Goal: Book appointment/travel/reservation

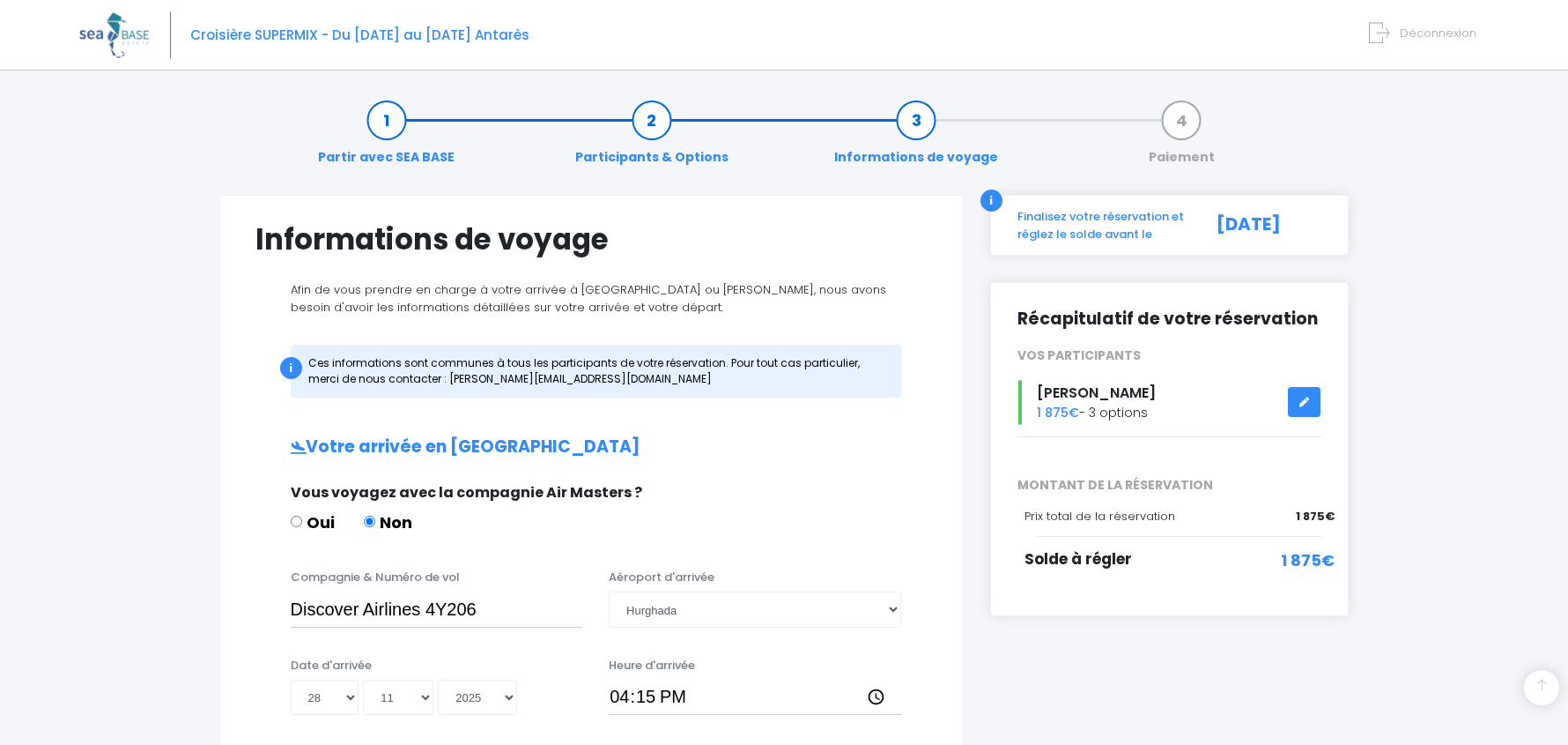
select select "Hurghada"
select select "28"
select select "11"
select select "2025"
select select "Hurghada"
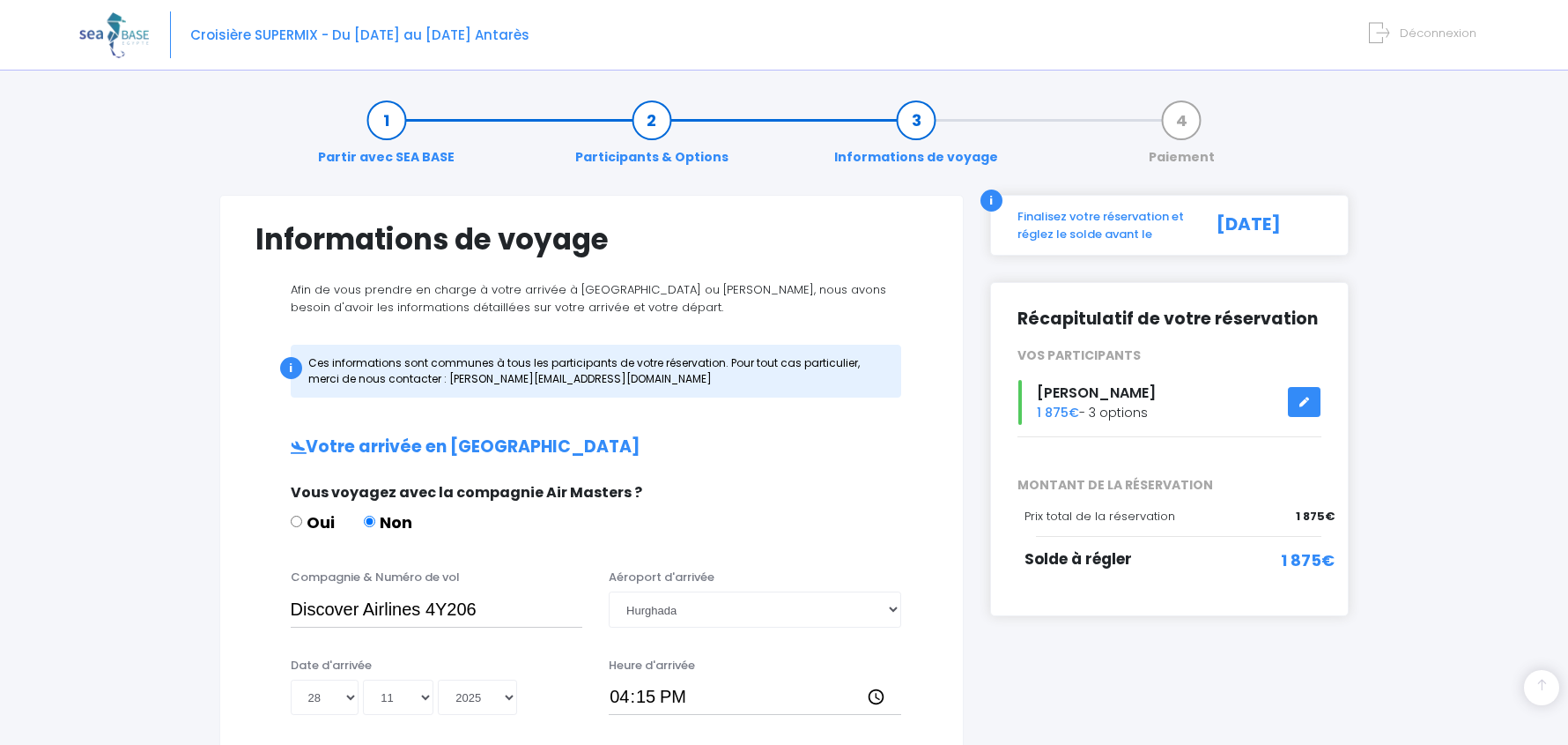
scroll to position [897, 0]
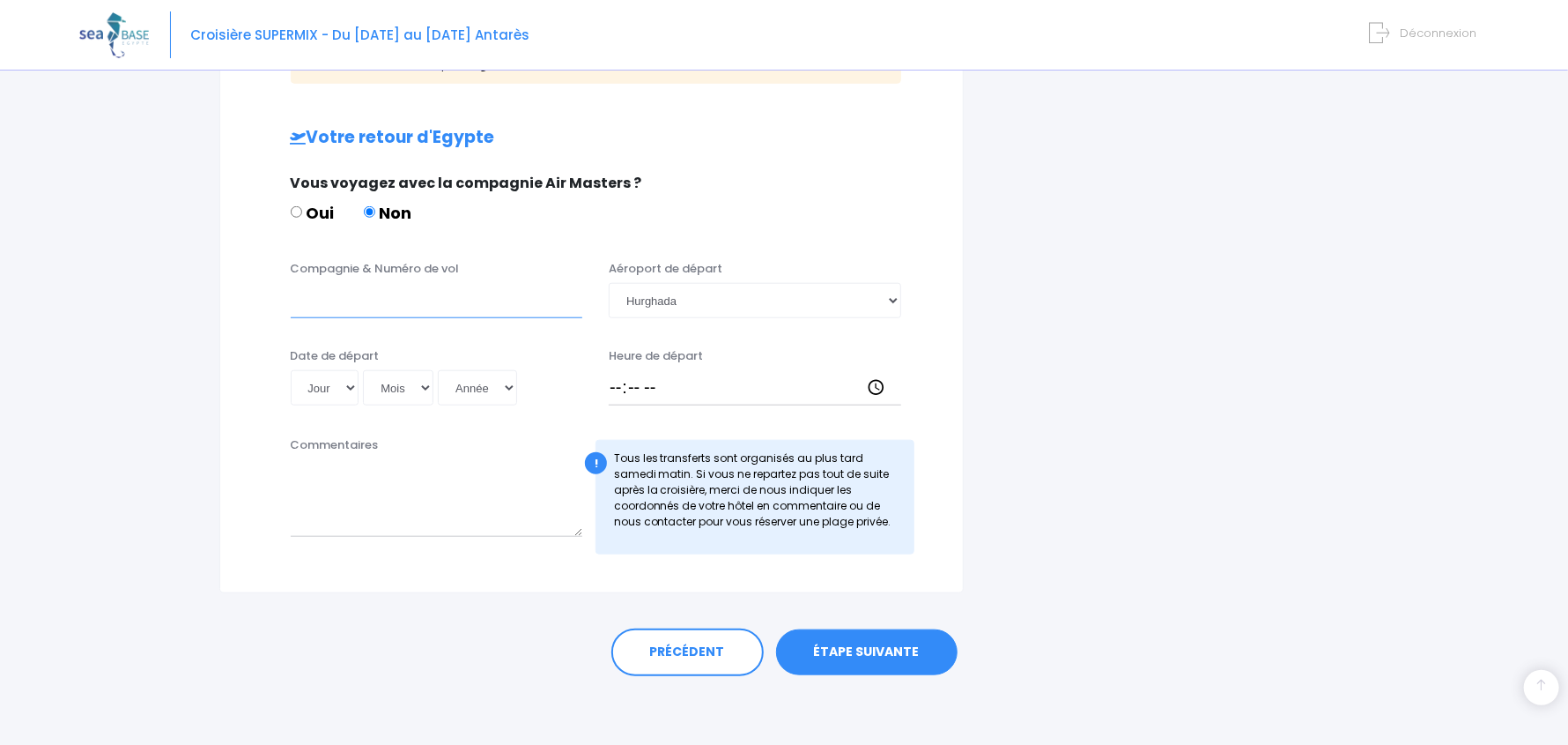
click at [421, 296] on input "Compagnie & Numéro de vol" at bounding box center [437, 300] width 292 height 35
paste input "Discover Airlines 4Y207"
type input "Discover Airlines 4Y207"
click at [328, 387] on select "Jour 01 02 03 04 05 06 07 08 09 10 11 12 13 14 15 16 17 18 19 20 21 22 23 24 25…" at bounding box center [325, 388] width 69 height 35
select select "07"
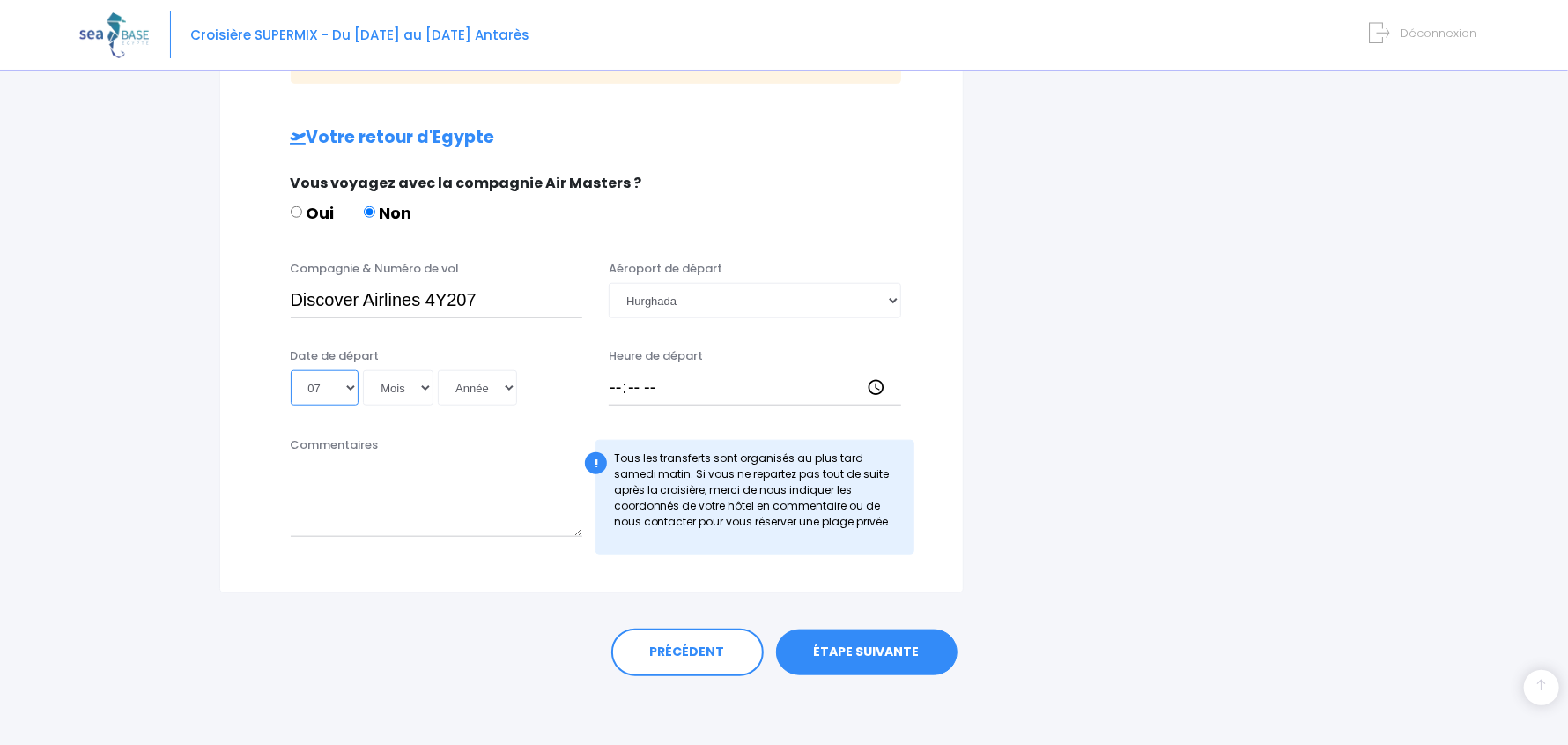
click at [290, 371] on select "Jour 01 02 03 04 05 06 07 08 09 10 11 12 13 14 15 16 17 18 19 20 21 22 23 24 25…" at bounding box center [325, 388] width 69 height 35
click at [415, 390] on select "Mois 01 02 03 04 05 06 07 08 09 10 11 12" at bounding box center [398, 388] width 70 height 35
select select "12"
click at [363, 371] on select "Mois 01 02 03 04 05 06 07 08 09 10 11 12" at bounding box center [398, 388] width 70 height 35
click at [490, 390] on select "Année 2045 2044 2043 2042 2041 2040 2039 2038 2037 2036 2035 2034 2033 2032 203…" at bounding box center [477, 388] width 79 height 35
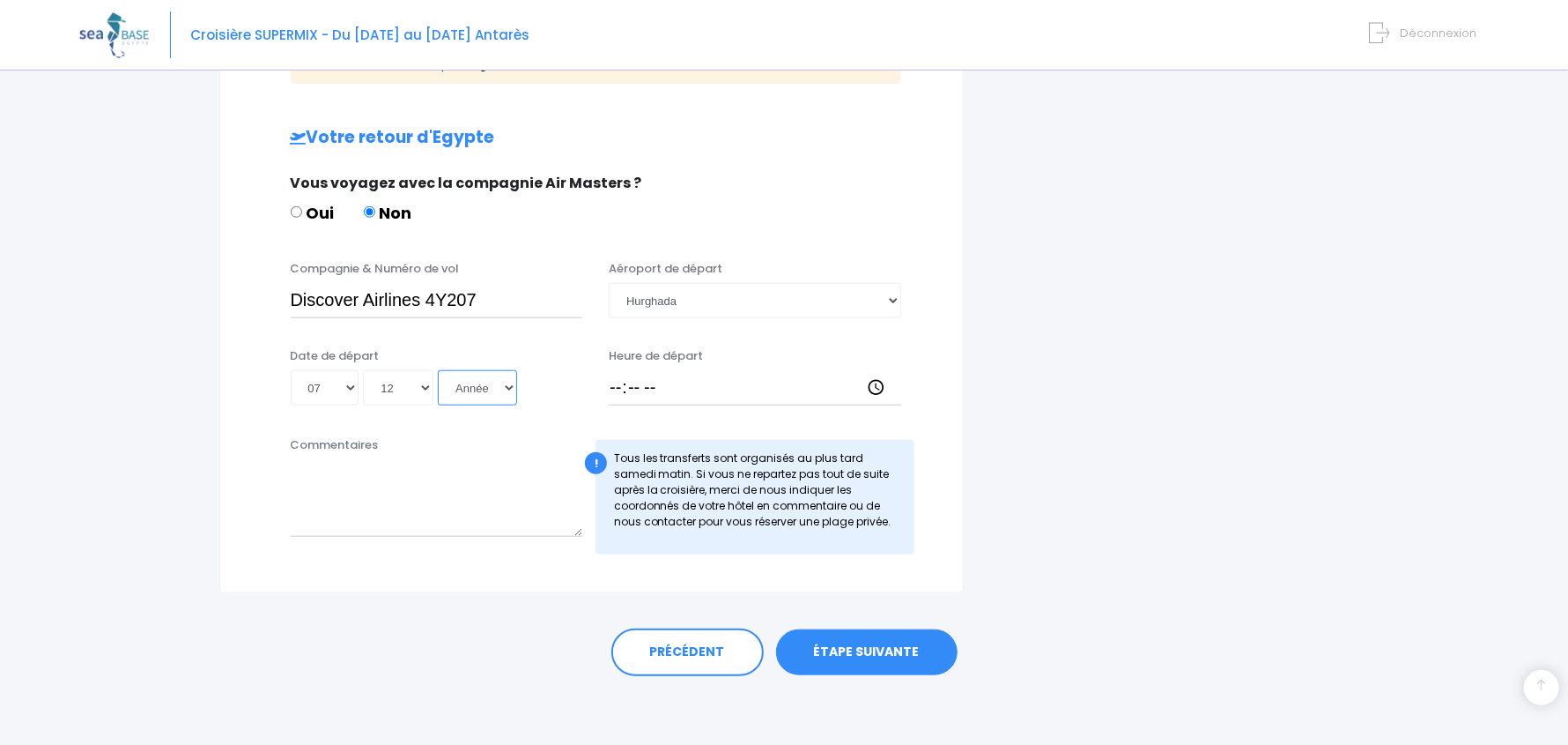
select select "2025"
click at [438, 371] on select "Année 2045 2044 2043 2042 2041 2040 2039 2038 2037 2036 2035 2034 2033 2032 203…" at bounding box center [477, 388] width 79 height 35
type input "2025-12-07"
click at [612, 383] on input "Heure de départ" at bounding box center [755, 388] width 292 height 35
type input "17:05"
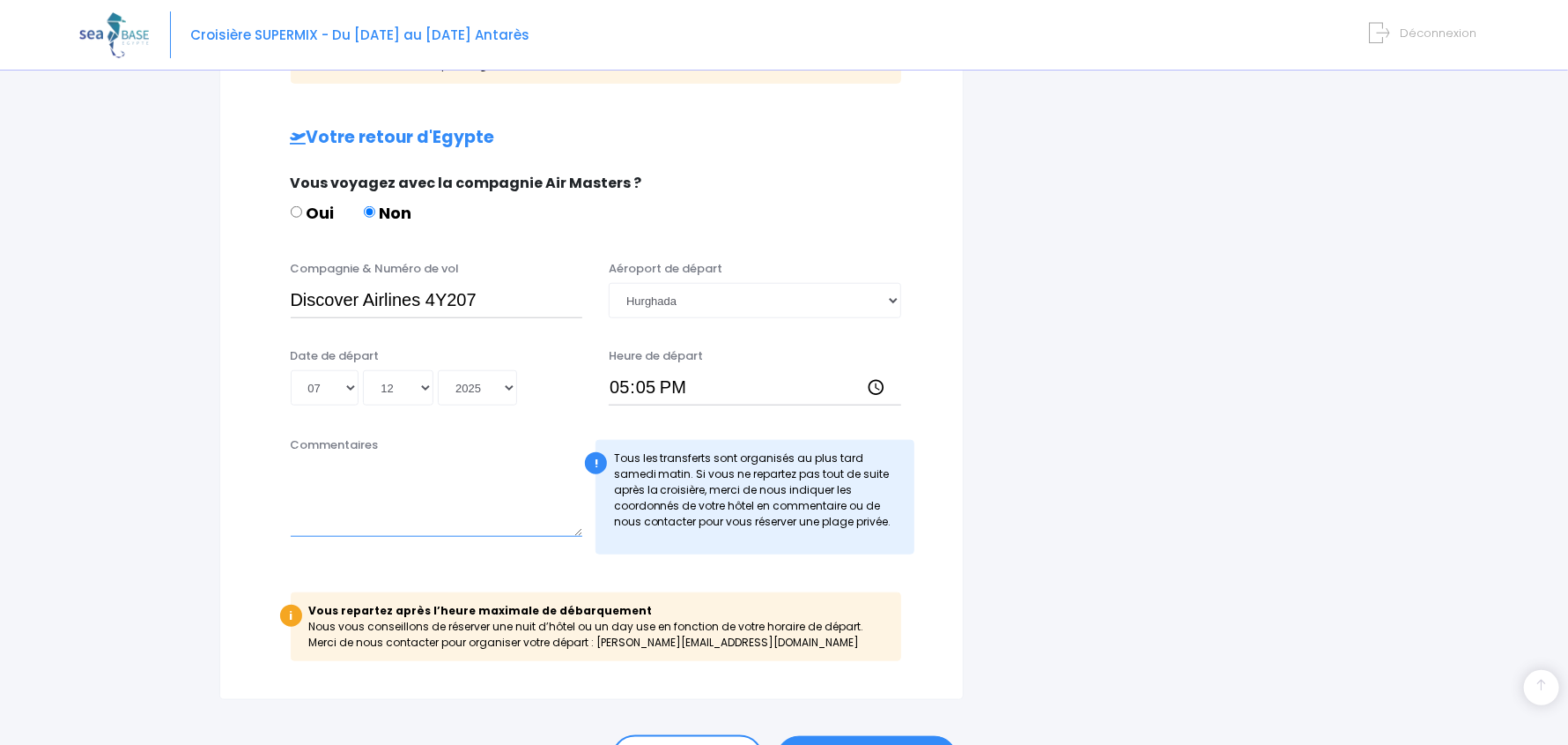
click at [427, 501] on textarea "Commentaires" at bounding box center [437, 498] width 292 height 78
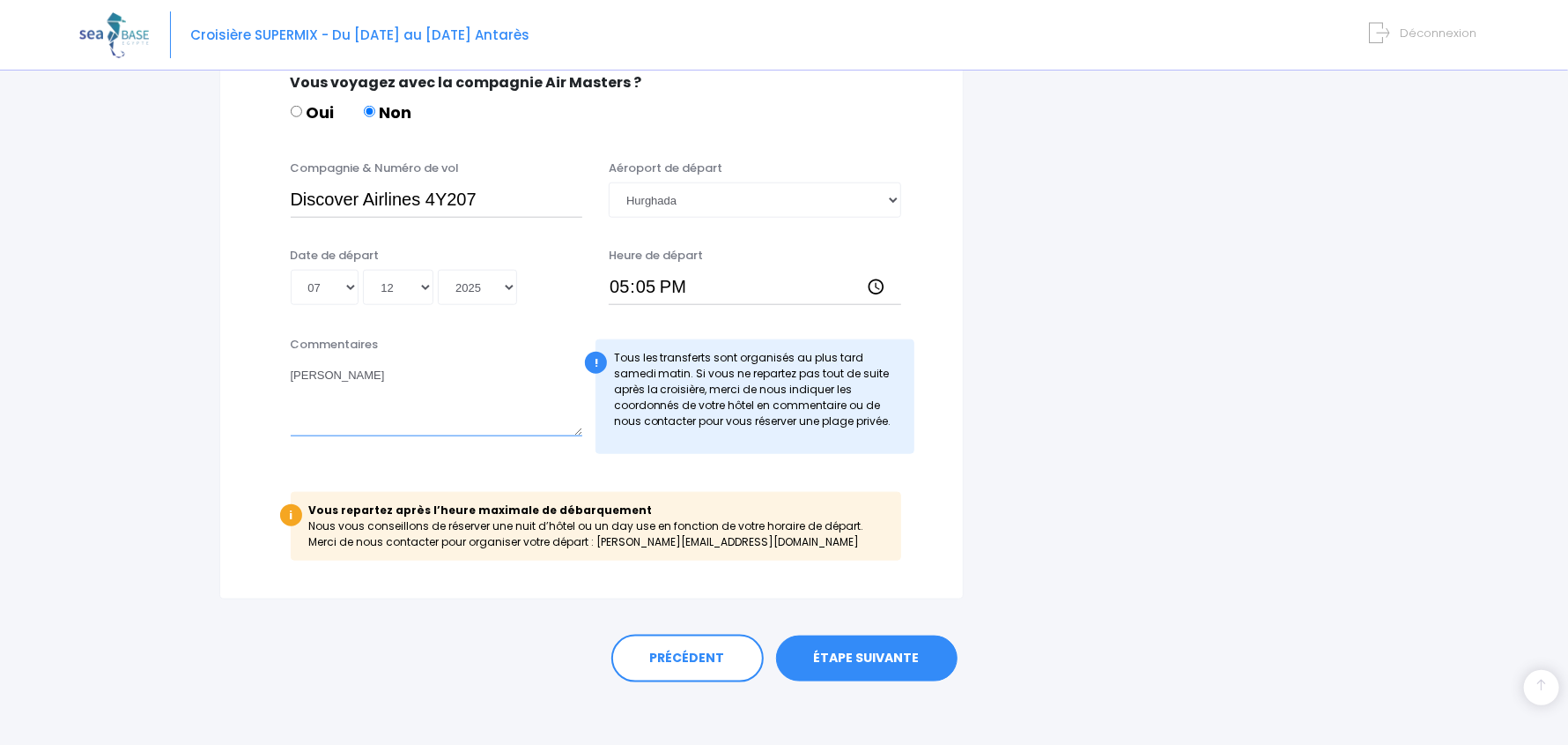
scroll to position [1004, 0]
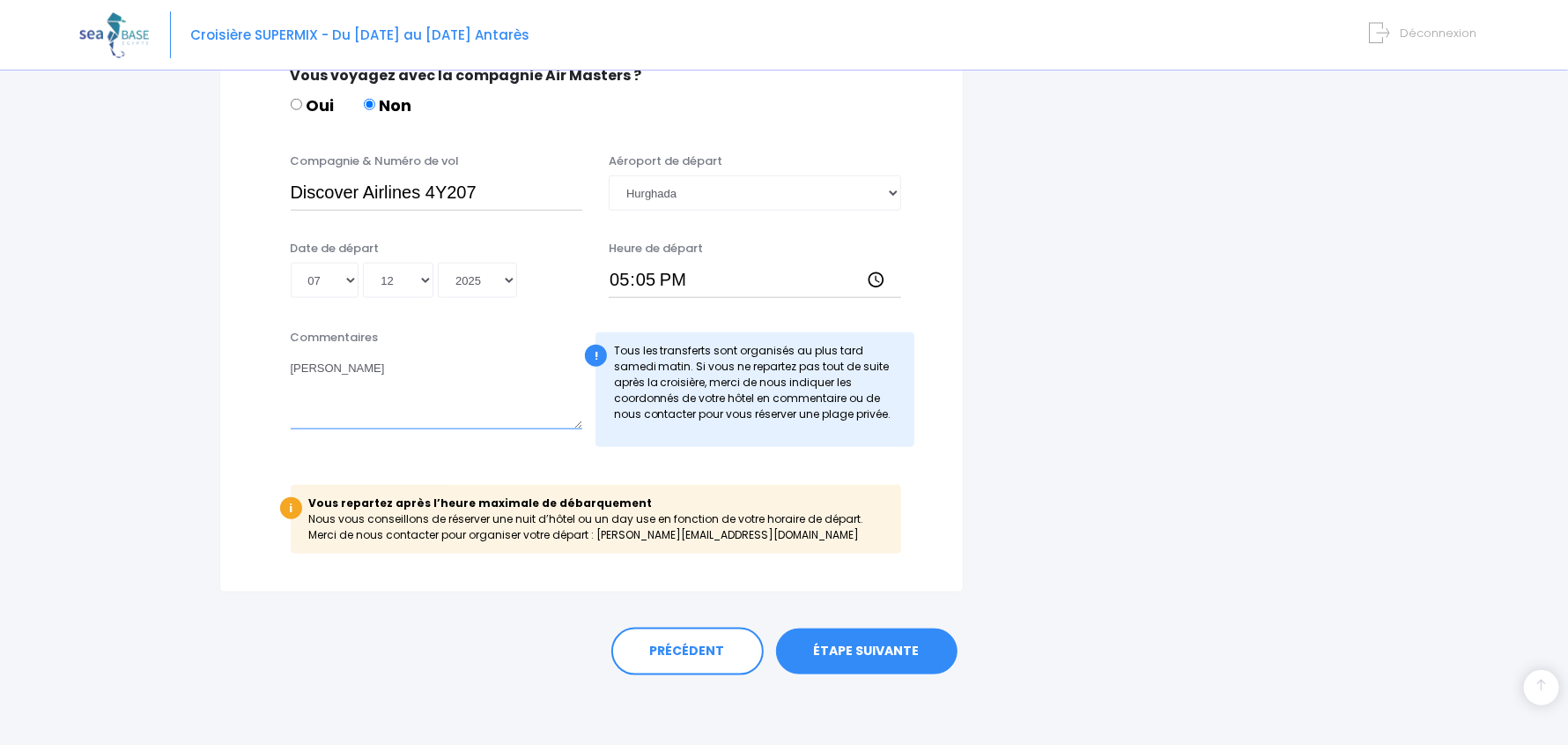
type textarea "Marina Hurghada"
click at [856, 653] on link "ÉTAPE SUIVANTE" at bounding box center [866, 650] width 181 height 46
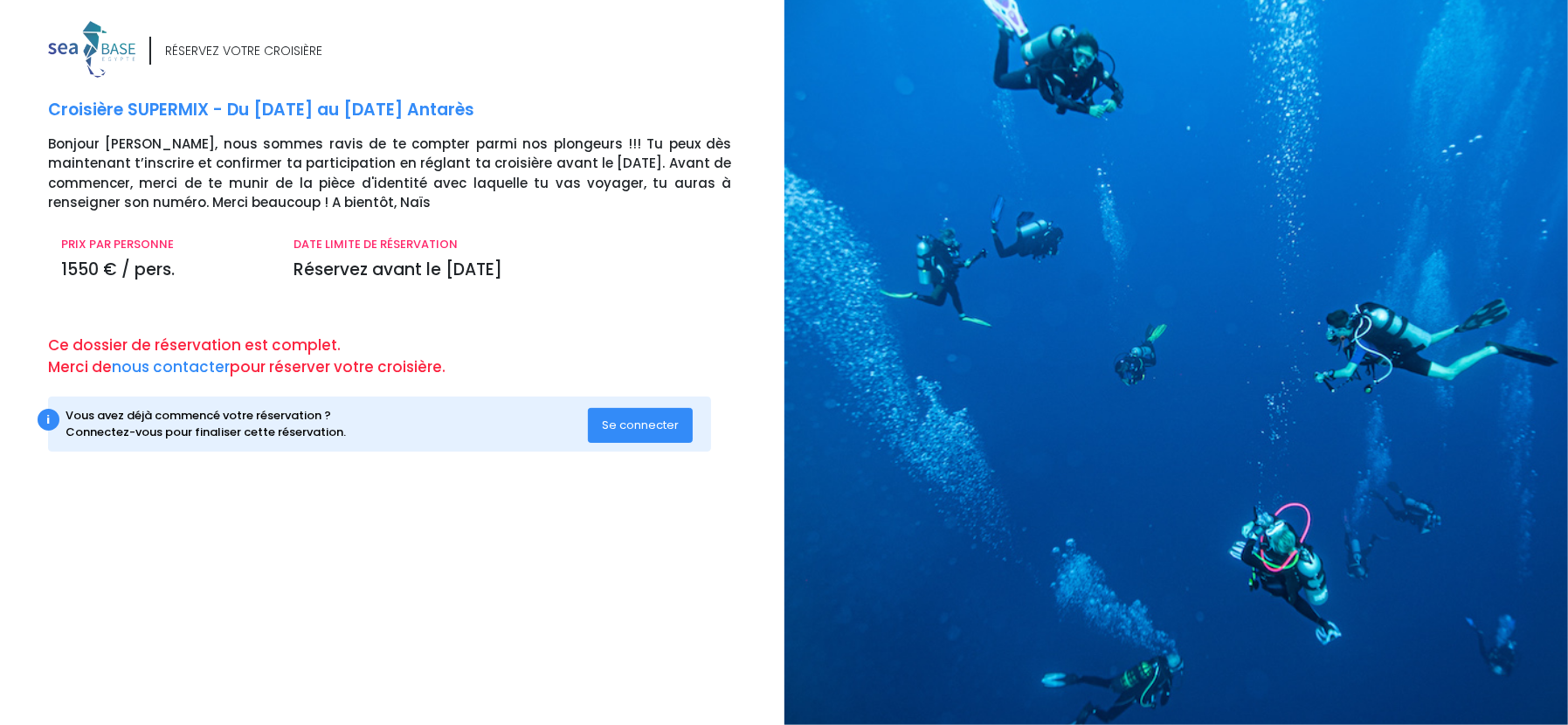
click at [636, 422] on span "Se connecter" at bounding box center [641, 424] width 77 height 16
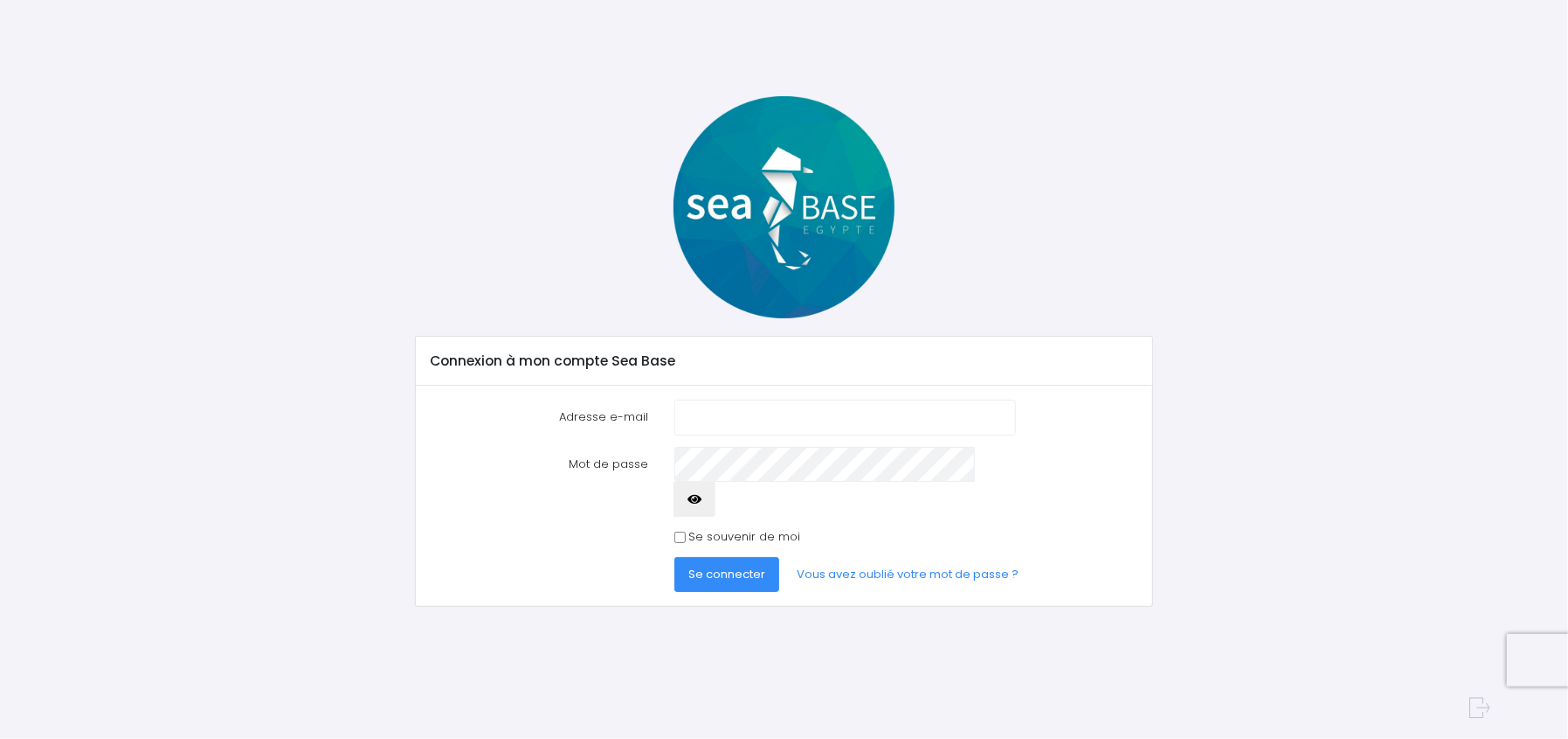
click at [708, 414] on input "Adresse e-mail" at bounding box center [845, 417] width 341 height 35
type input "lucie.guillaume57400@gmail.com"
click at [675, 557] on button "Se connecter" at bounding box center [727, 575] width 104 height 35
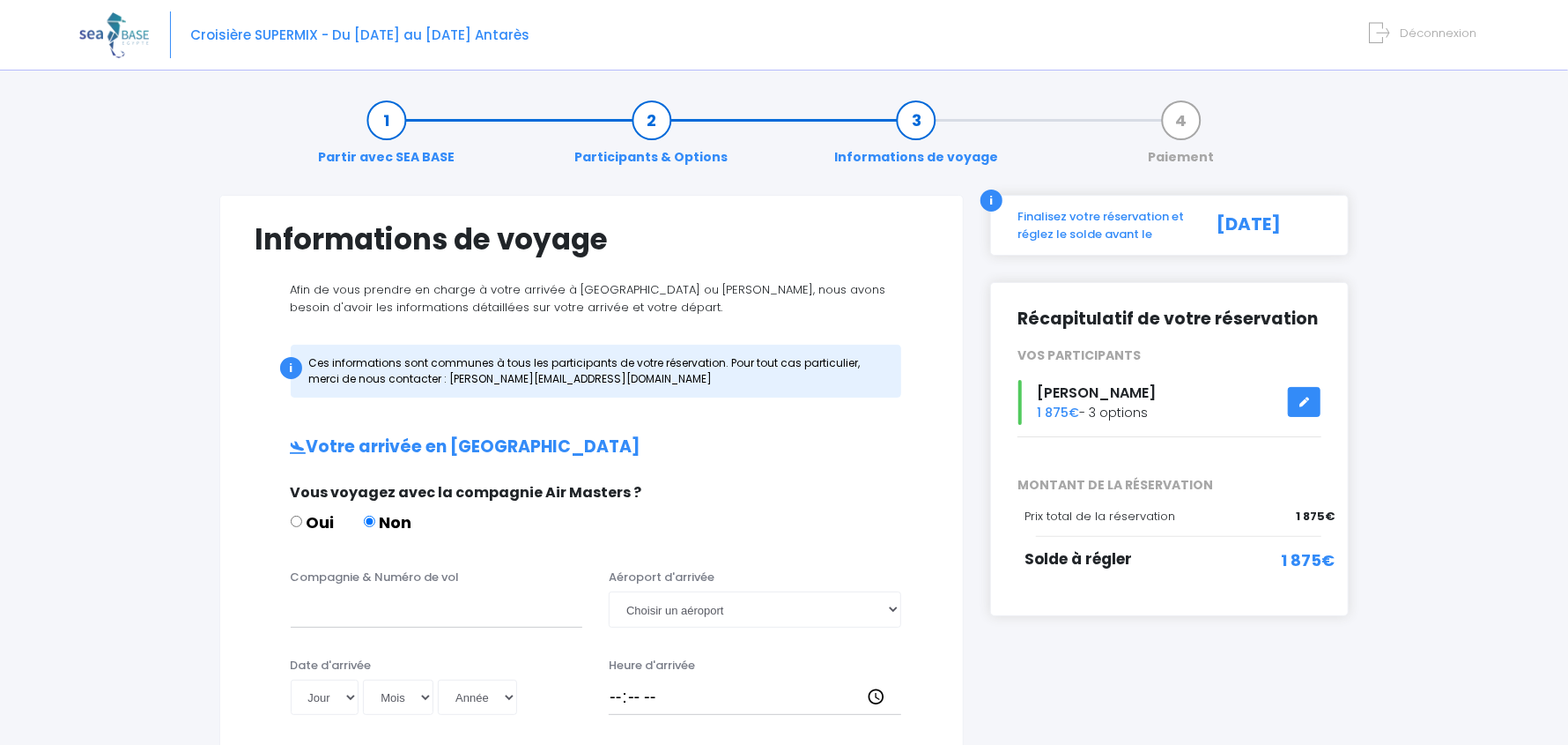
click at [652, 125] on link "Participants & Options" at bounding box center [651, 138] width 171 height 56
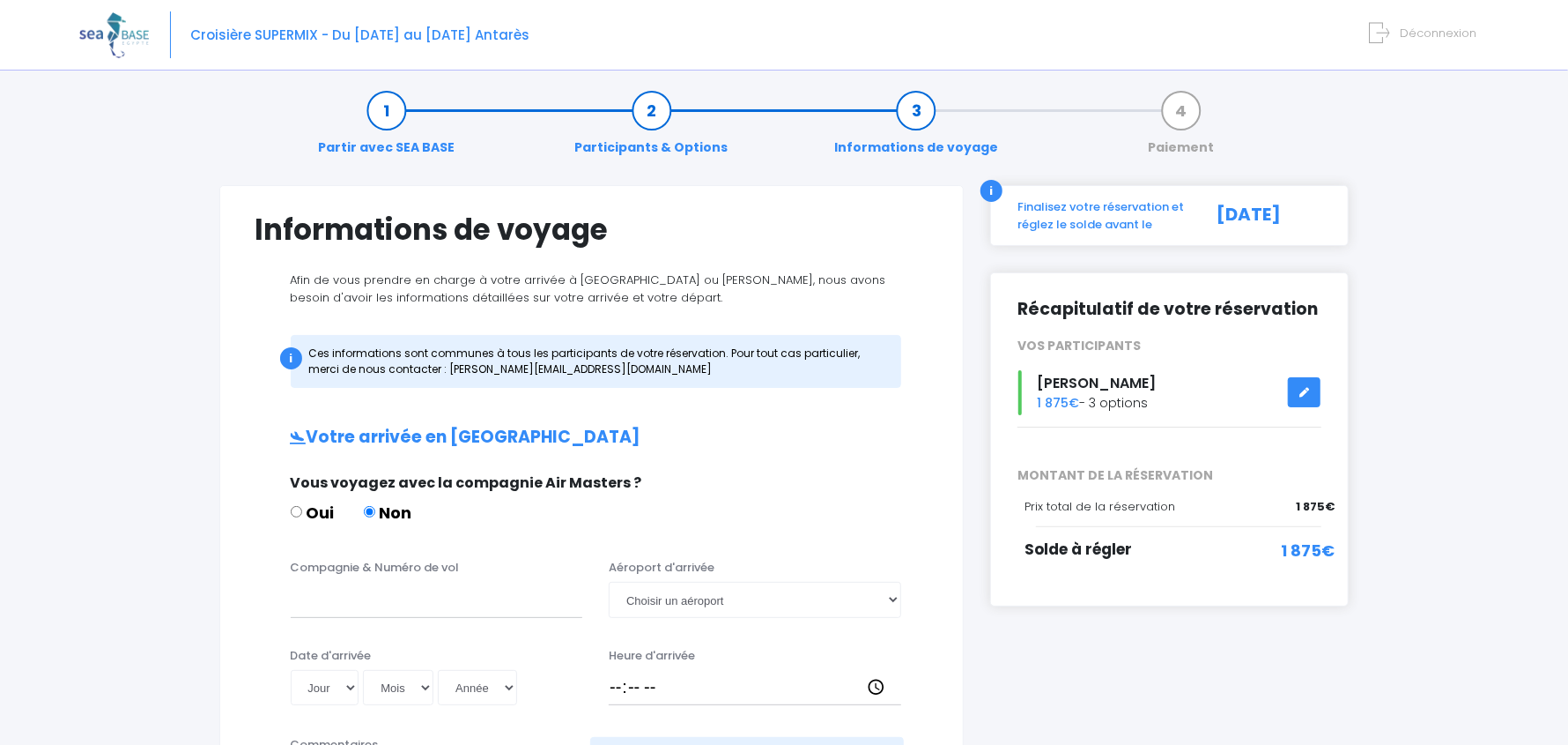
scroll to position [2, 0]
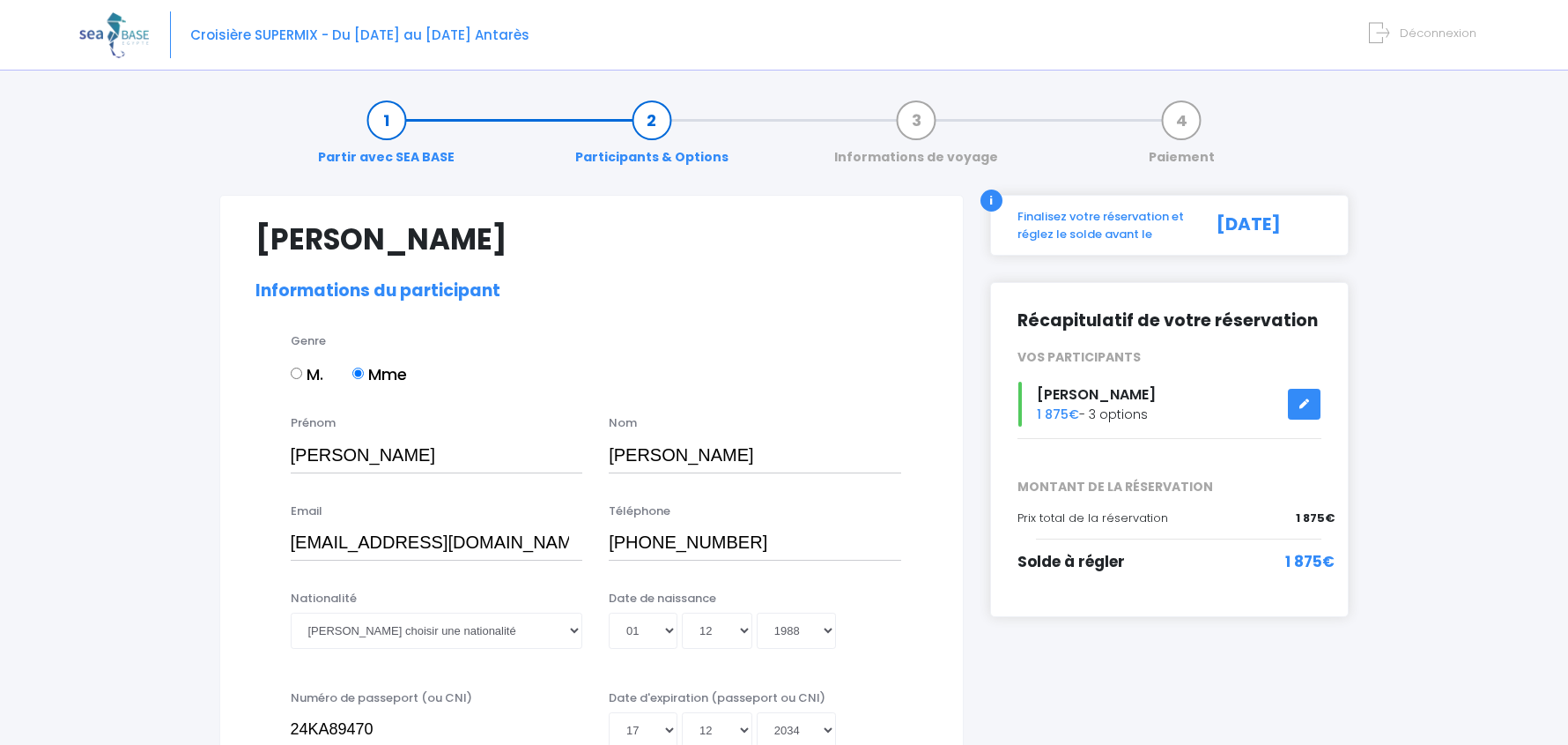
select select "PE40"
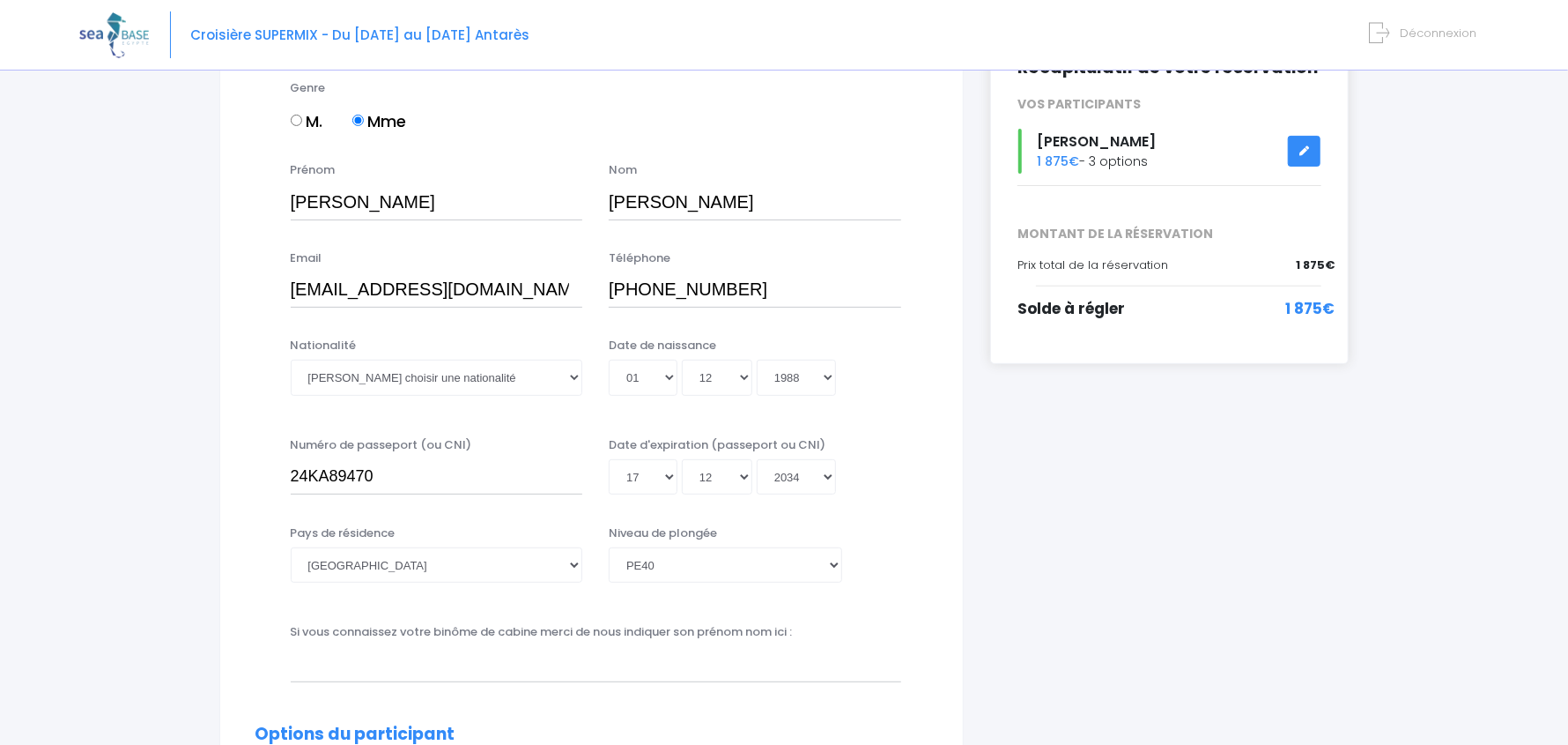
scroll to position [264, 0]
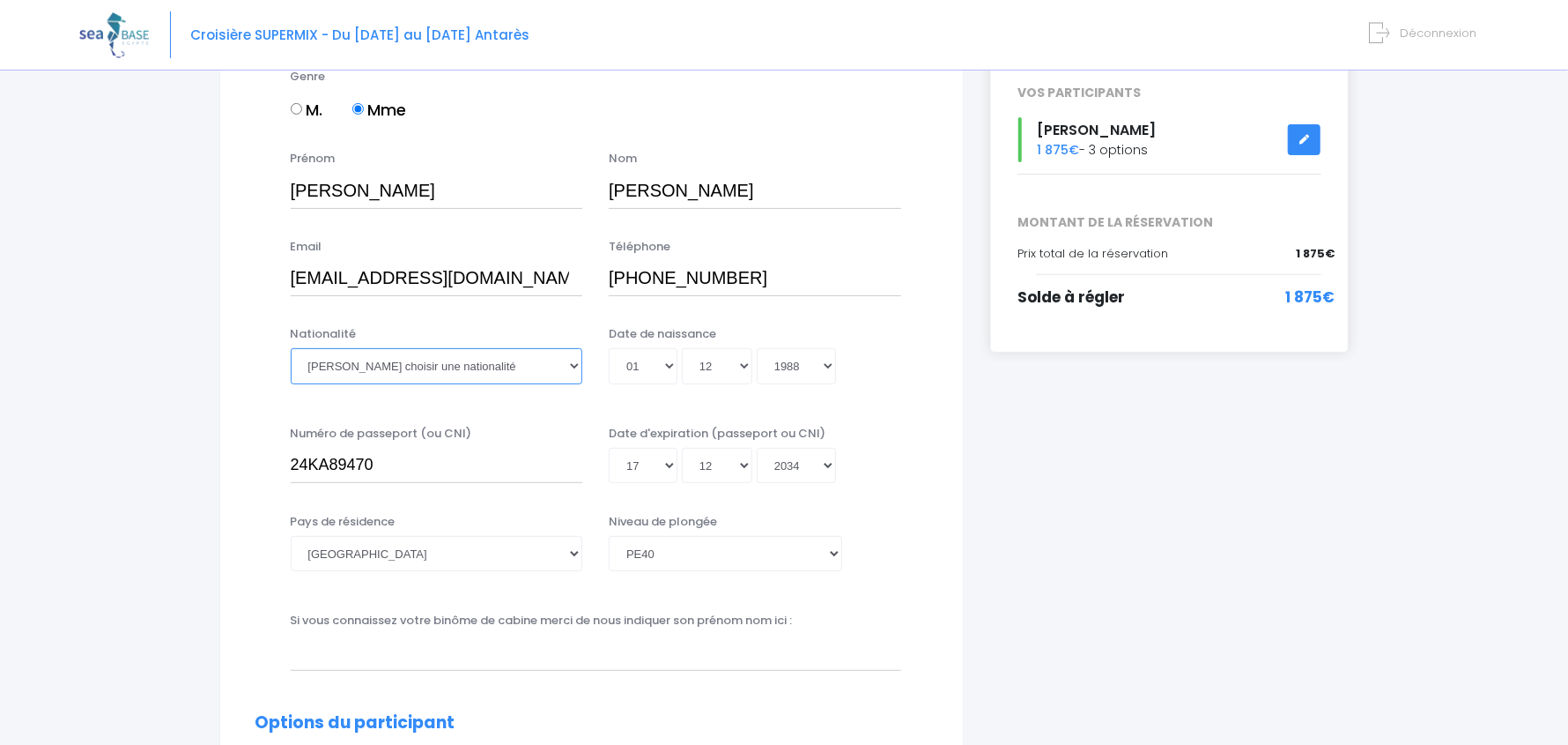
click at [370, 369] on select "Veuillez choisir une nationalité Afghane Albanaise Algerienne Allemande America…" at bounding box center [437, 366] width 292 height 35
select select "Française"
click at [290, 348] on select "Veuillez choisir une nationalité Afghane Albanaise Algerienne Allemande America…" at bounding box center [437, 366] width 292 height 35
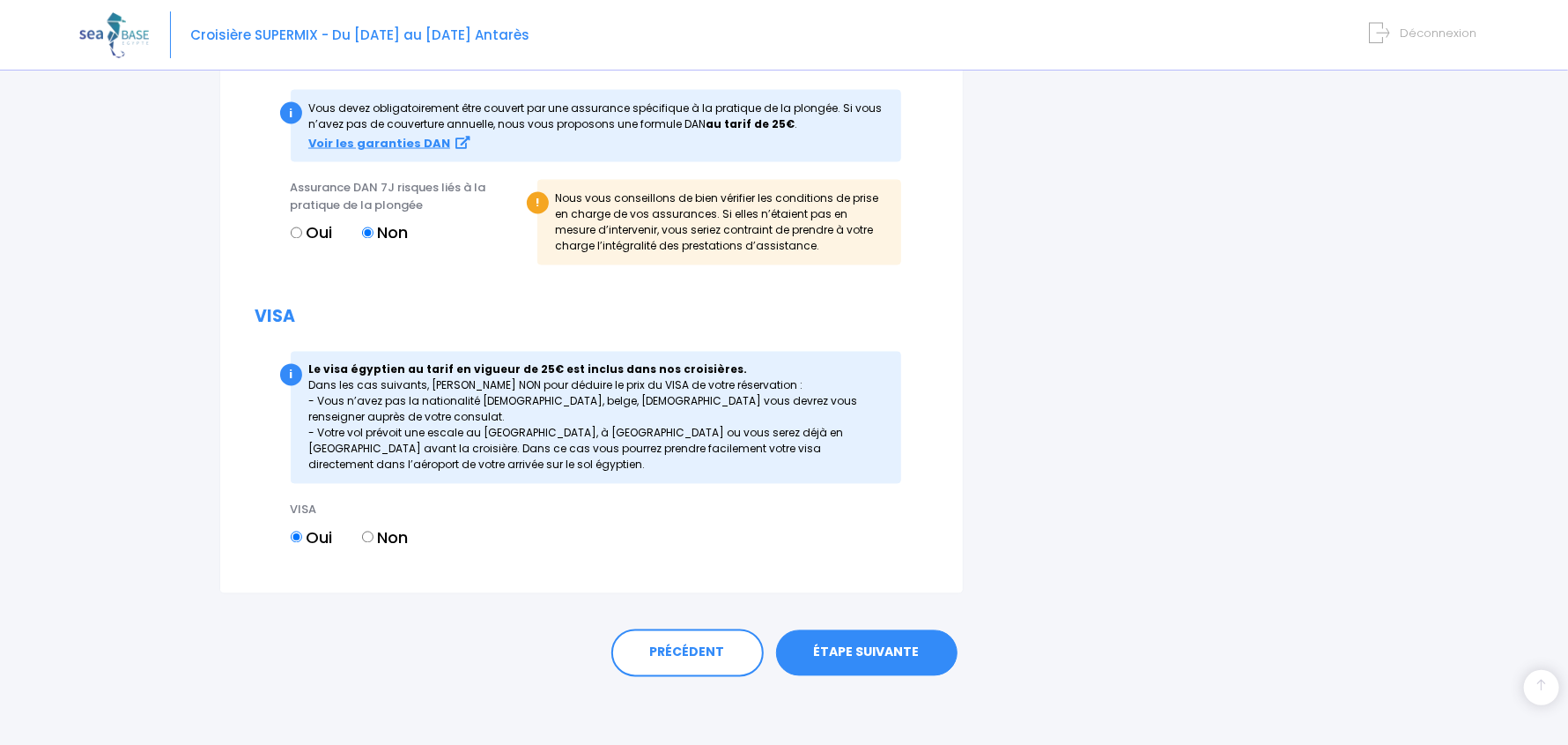
scroll to position [1911, 0]
click at [871, 647] on link "ÉTAPE SUIVANTE" at bounding box center [866, 651] width 181 height 46
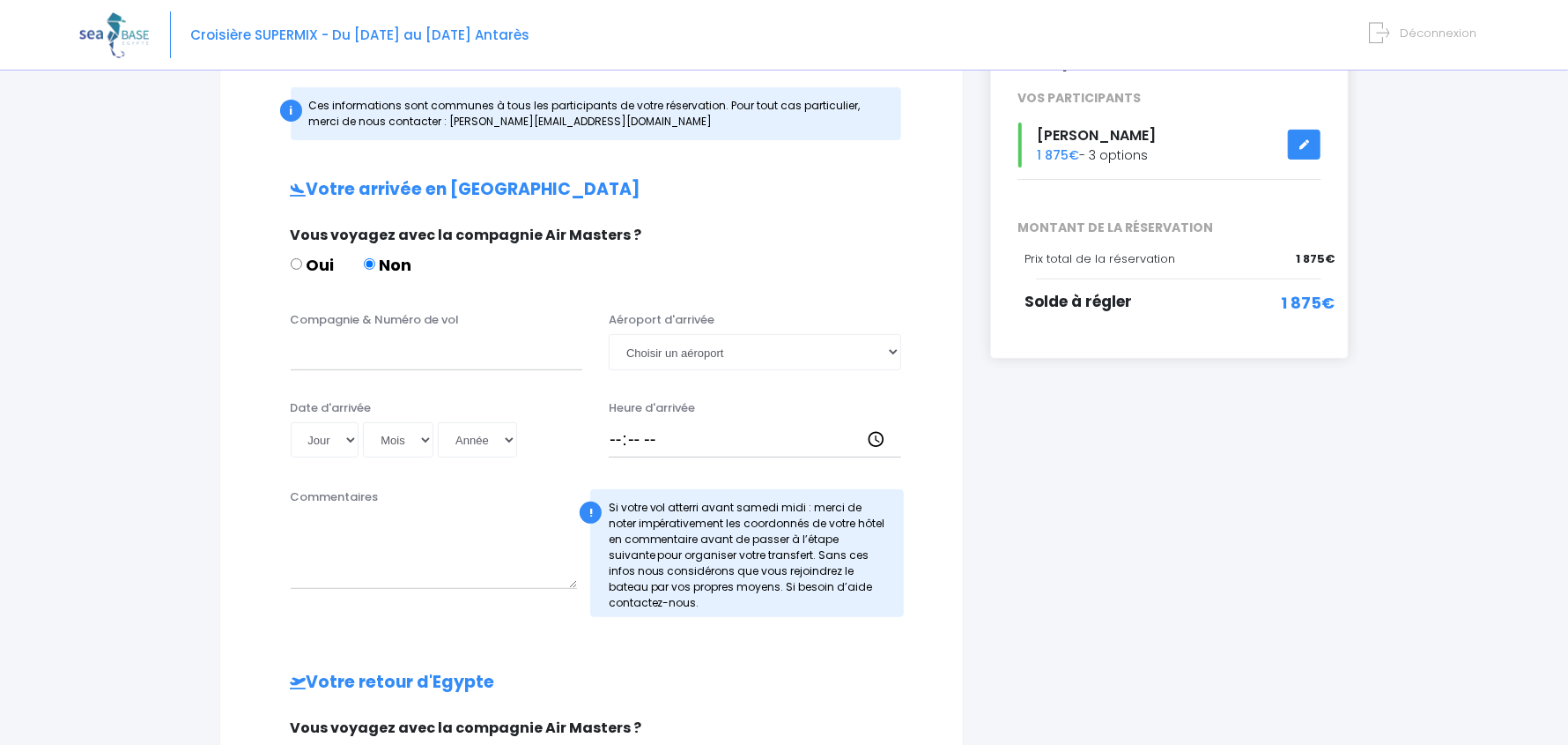
scroll to position [264, 0]
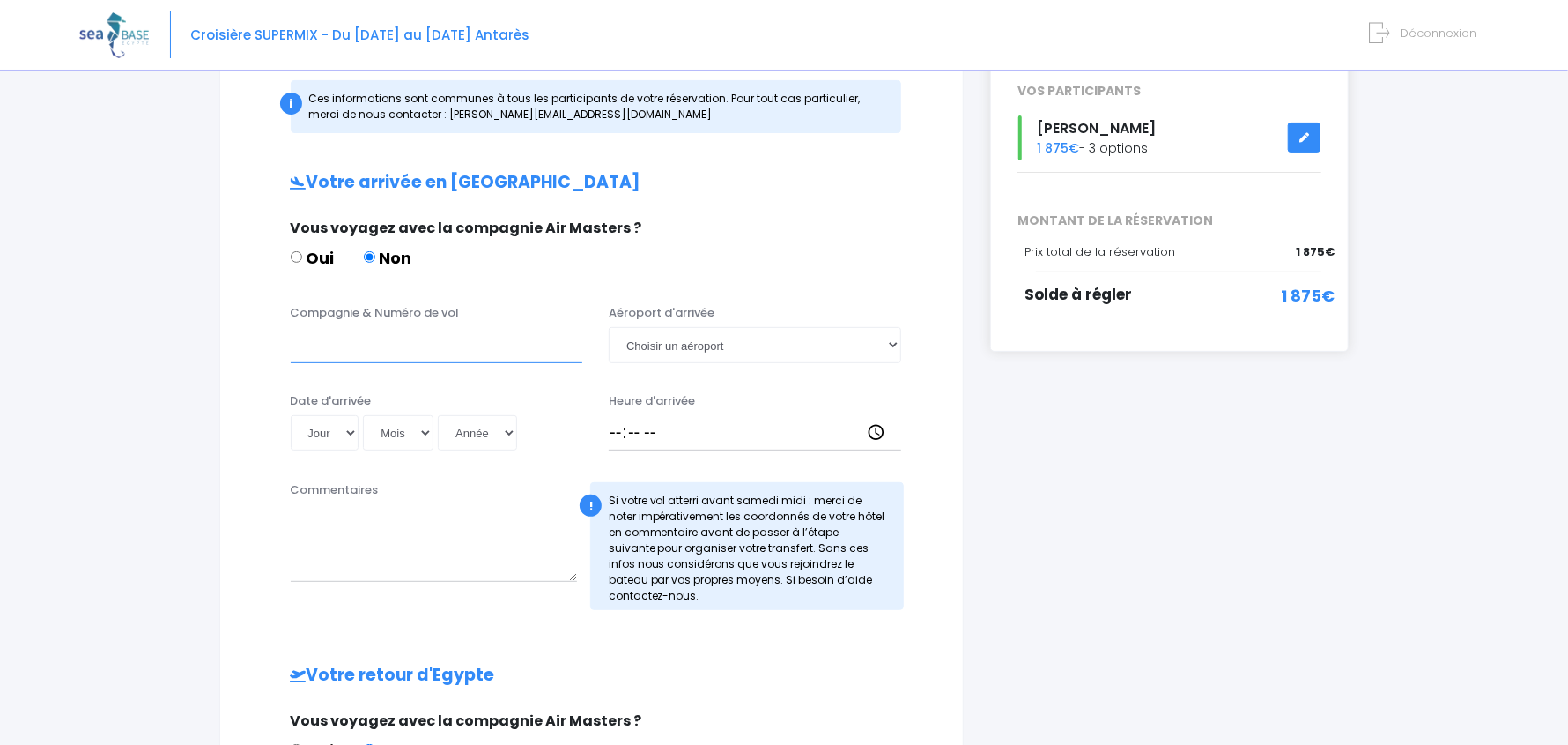
click at [335, 346] on input "Compagnie & Numéro de vol" at bounding box center [437, 344] width 292 height 35
paste input "Discover Airlines 4Y206"
type input "Discover Airlines 4Y206"
click at [713, 340] on select "Choisir un aéroport [GEOGRAPHIC_DATA][PERSON_NAME]" at bounding box center [755, 344] width 292 height 35
select select "Hurghada"
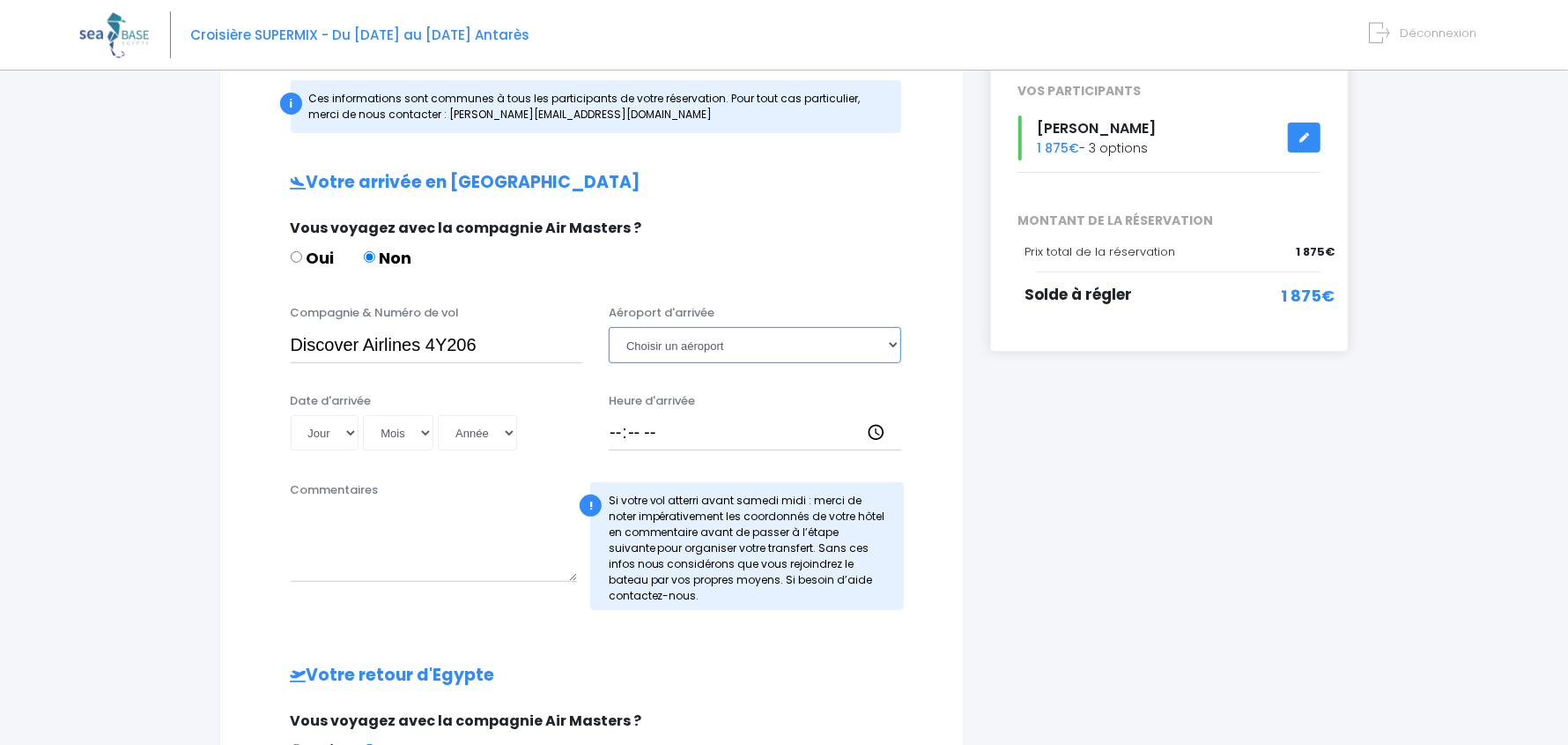
click at [609, 327] on select "Choisir un aéroport Hurghada Marsa Alam" at bounding box center [755, 344] width 292 height 35
click at [316, 430] on select "Jour 01 02 03 04 05 06 07 08 09 10 11 12 13 14 15 16 17 18 19 20 21 22 23 24 25…" at bounding box center [325, 433] width 69 height 35
select select "28"
click at [290, 415] on select "Jour 01 02 03 04 05 06 07 08 09 10 11 12 13 14 15 16 17 18 19 20 21 22 23 24 25…" at bounding box center [325, 433] width 69 height 35
click at [390, 441] on select "Mois 01 02 03 04 05 06 07 08 09 10 11 12" at bounding box center [398, 433] width 70 height 35
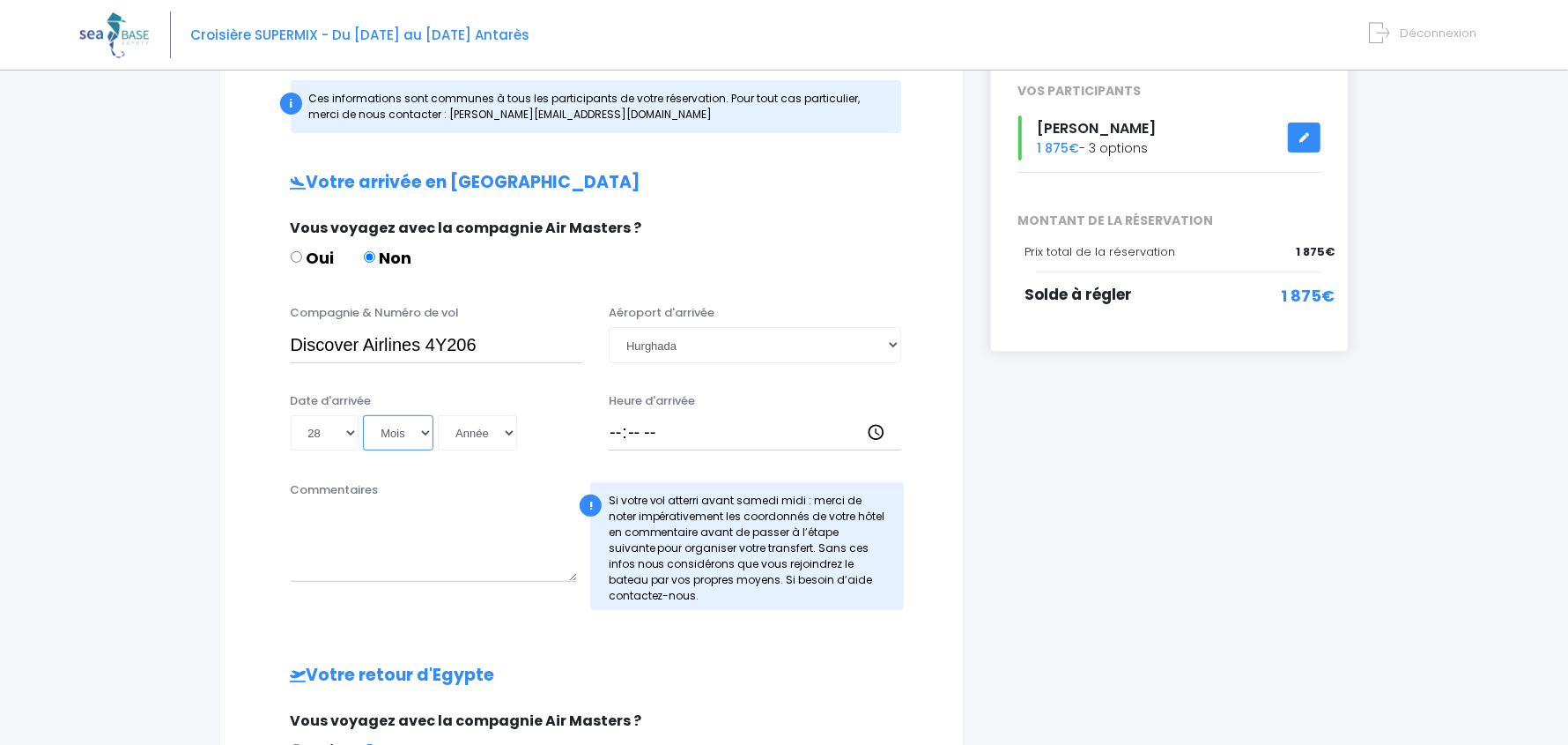
select select "11"
click at [363, 415] on select "Mois 01 02 03 04 05 06 07 08 09 10 11 12" at bounding box center [398, 433] width 70 height 35
click at [474, 430] on select "Année 2045 2044 2043 2042 2041 2040 2039 2038 2037 2036 2035 2034 2033 2032 203…" at bounding box center [477, 433] width 79 height 35
select select "2025"
click at [438, 415] on select "Année 2045 2044 2043 2042 2041 2040 2039 2038 2037 2036 2035 2034 2033 2032 203…" at bounding box center [477, 433] width 79 height 35
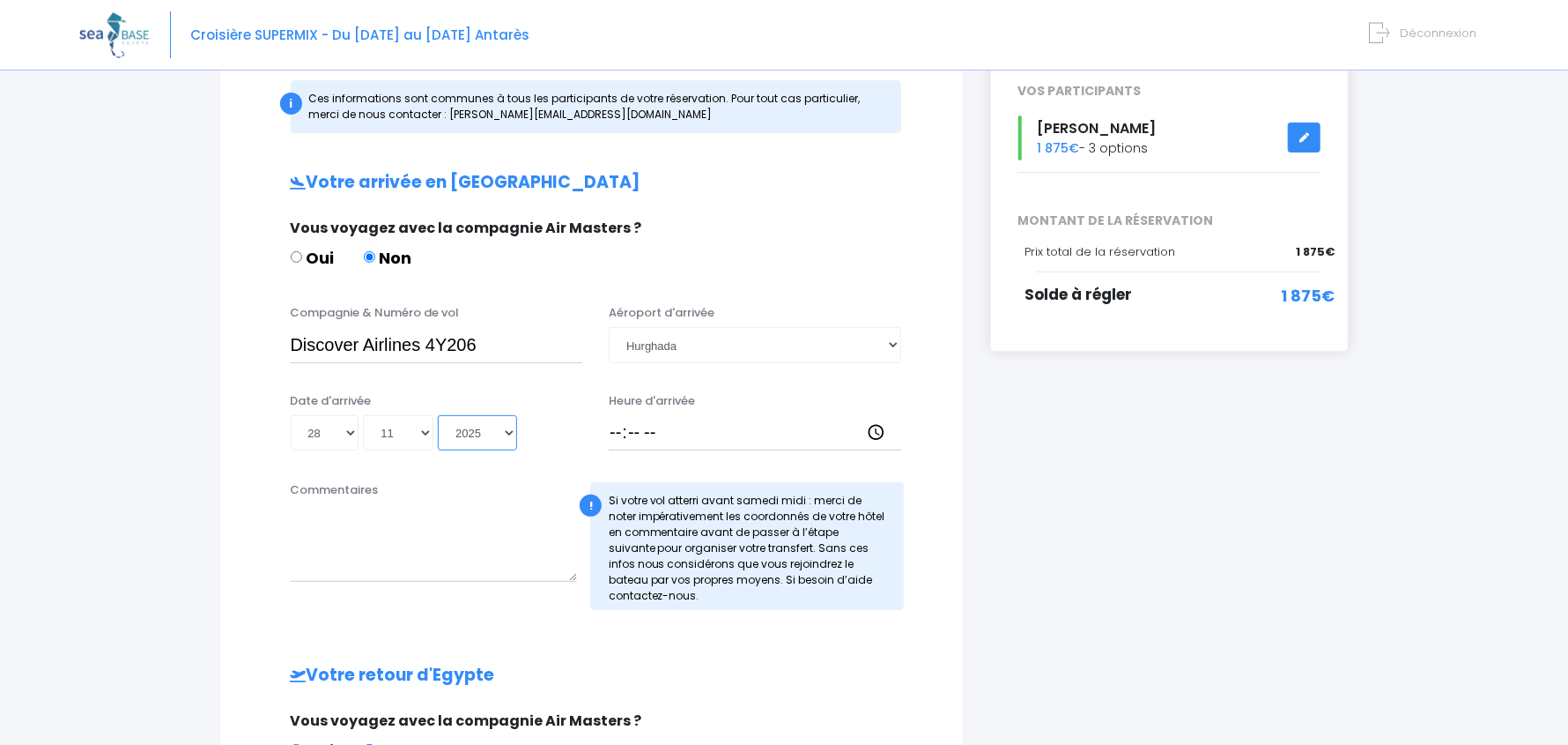
type input "2025-11-28"
click at [615, 435] on input "Heure d'arrivée" at bounding box center [755, 433] width 292 height 35
type input "16:15"
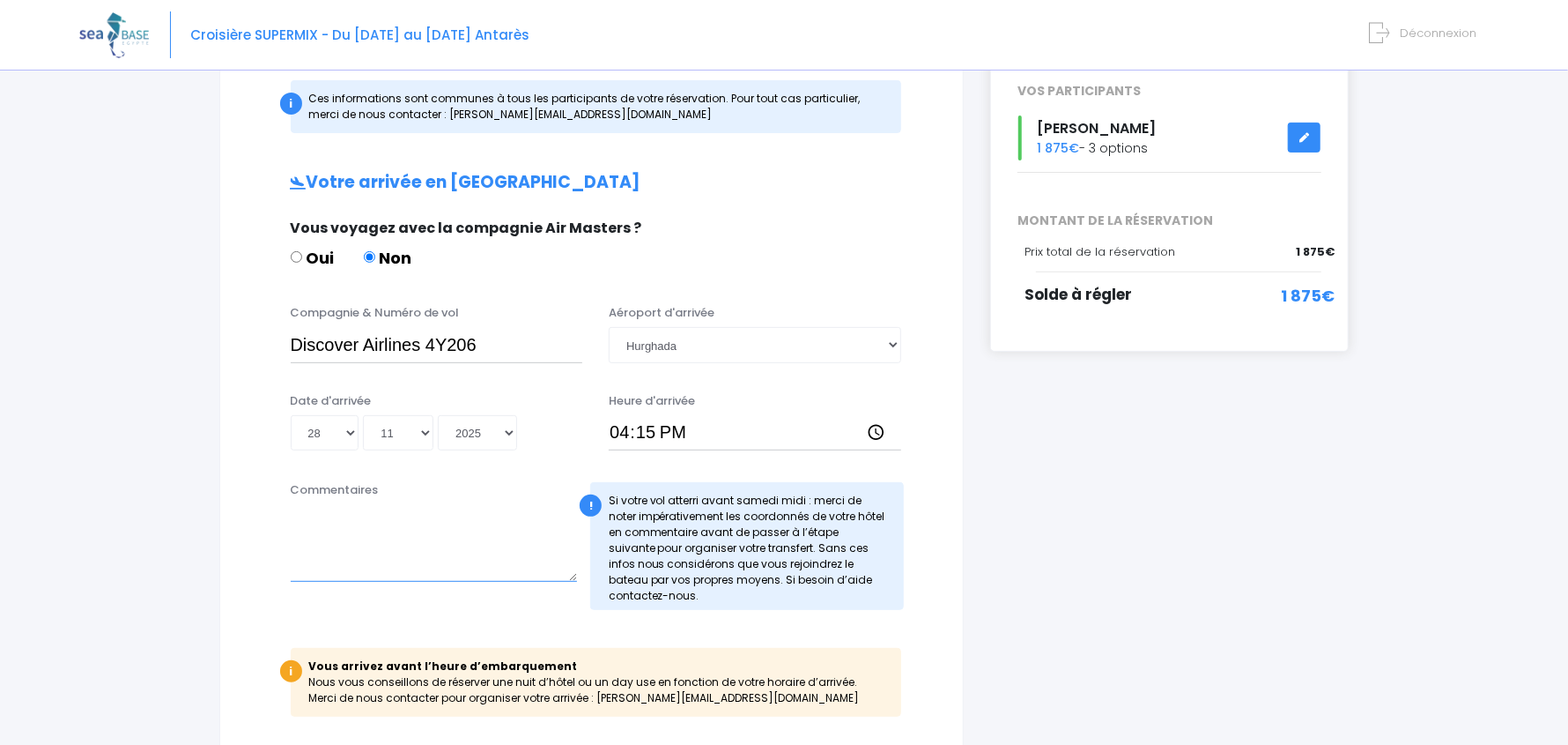
click at [408, 530] on textarea "Commentaires" at bounding box center [434, 543] width 287 height 78
paste textarea "6RCR+H7V, Hurghada 1, Red Sea Governorate 1964817, Égypte"
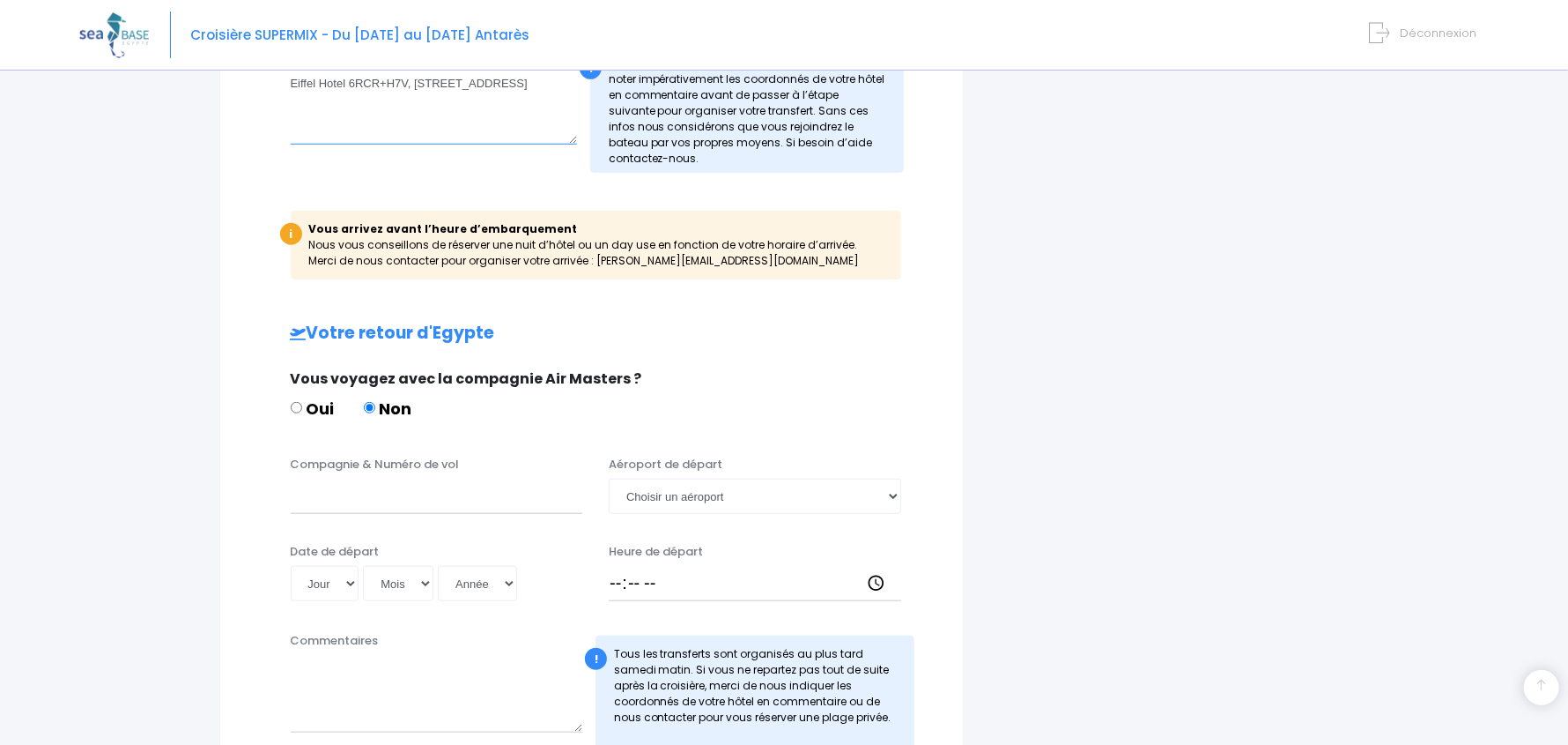
scroll to position [704, 0]
type textarea "Eiffel Hotel 6RCR+H7V, Hurghada 1, Red Sea Governorate 1964817, Égypte"
click at [371, 494] on input "Compagnie & Numéro de vol" at bounding box center [437, 493] width 292 height 35
paste input "Discover Airlines 4Y207"
type input "Discover Airlines 4Y207"
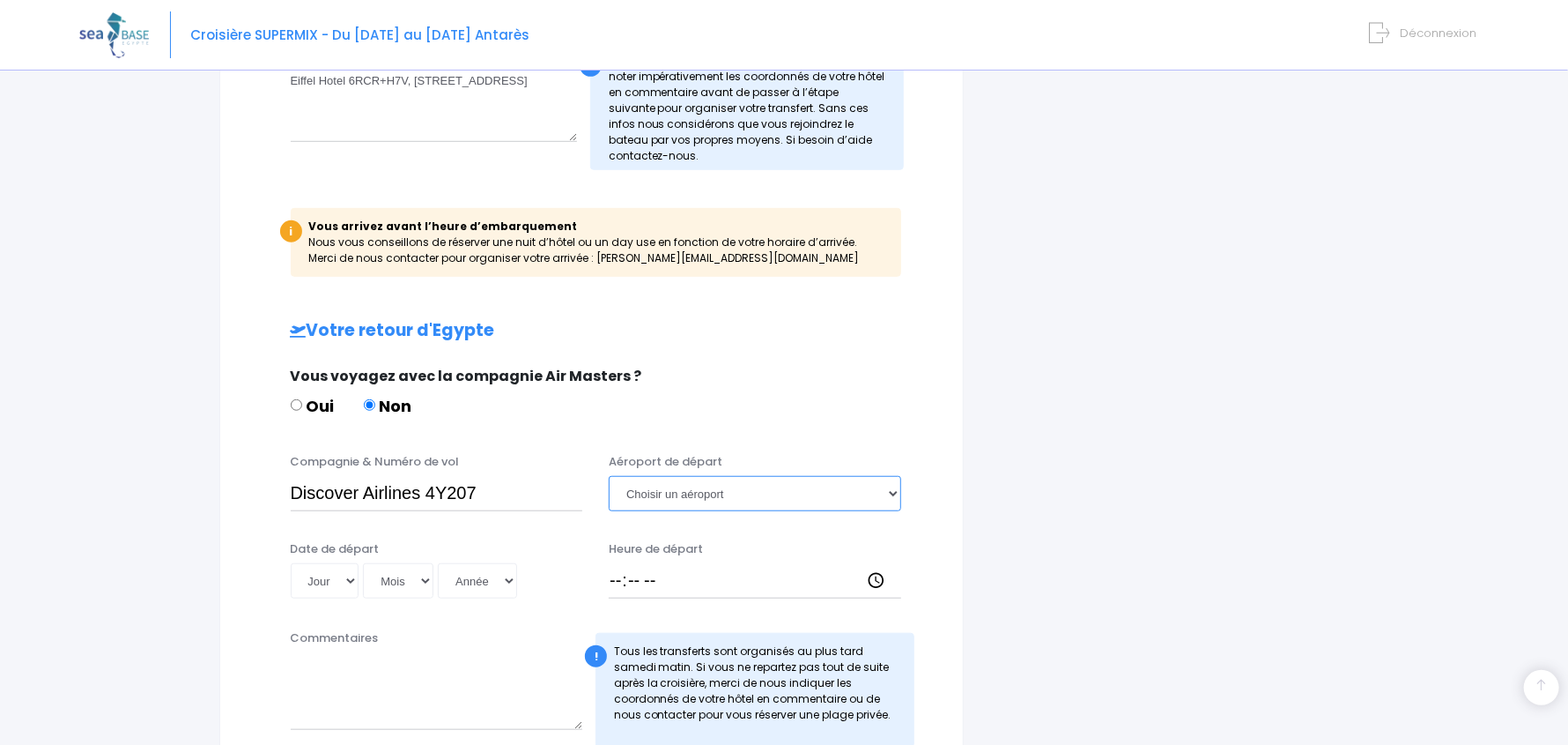
click at [692, 489] on select "Choisir un aéroport Hurghada Marsa Alam" at bounding box center [755, 493] width 292 height 35
select select "Hurghada"
click at [609, 476] on select "Choisir un aéroport Hurghada Marsa Alam" at bounding box center [755, 493] width 292 height 35
click at [336, 582] on select "Jour 01 02 03 04 05 06 07 08 09 10 11 12 13 14 15 16 17 18 19 20 21 22 23 24 25…" at bounding box center [325, 581] width 69 height 35
select select "07"
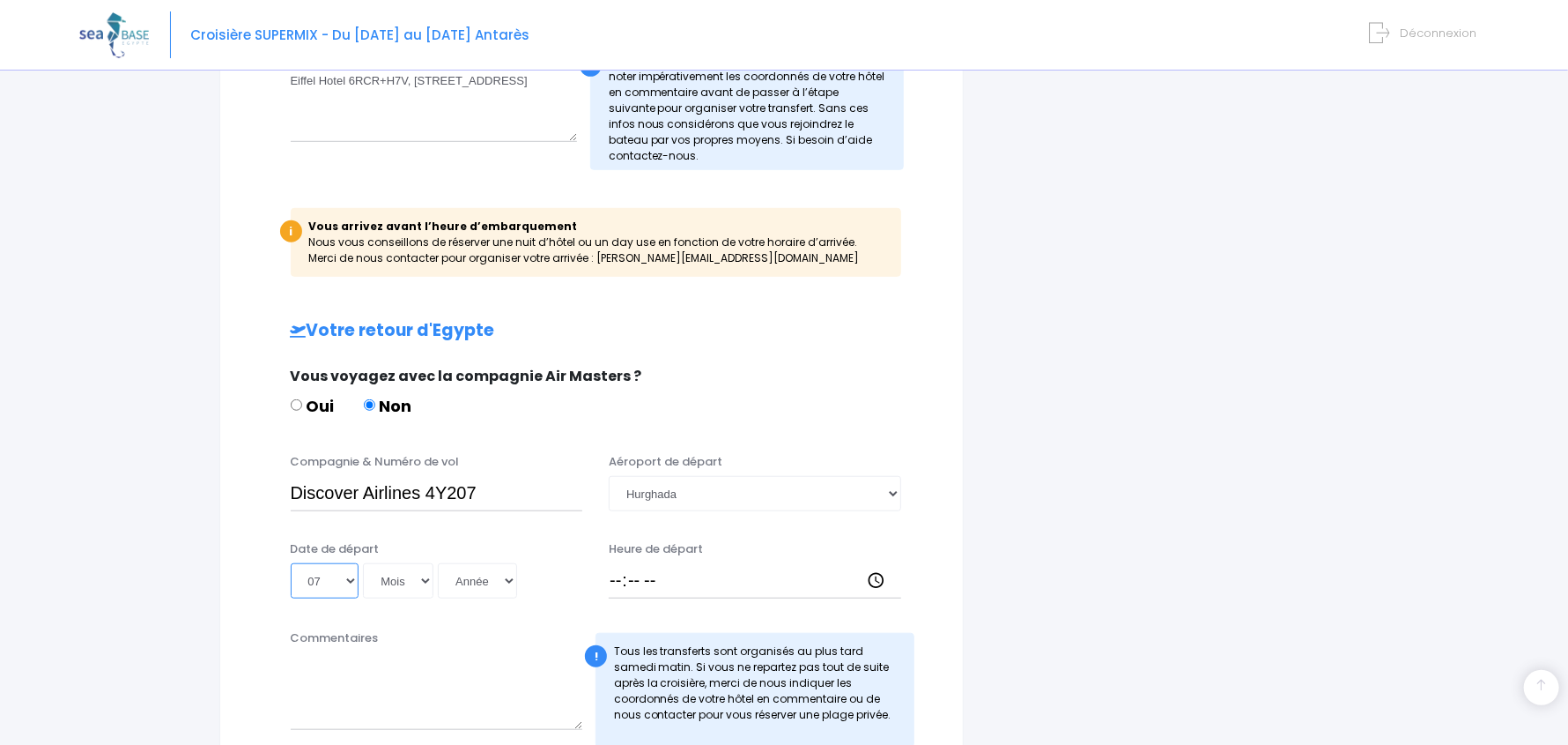
click at [290, 564] on select "Jour 01 02 03 04 05 06 07 08 09 10 11 12 13 14 15 16 17 18 19 20 21 22 23 24 25…" at bounding box center [325, 581] width 69 height 35
click at [409, 584] on select "Mois 01 02 03 04 05 06 07 08 09 10 11 12" at bounding box center [398, 581] width 70 height 35
select select "12"
click at [363, 564] on select "Mois 01 02 03 04 05 06 07 08 09 10 11 12" at bounding box center [398, 581] width 70 height 35
click at [465, 580] on select "Année 2045 2044 2043 2042 2041 2040 2039 2038 2037 2036 2035 2034 2033 2032 203…" at bounding box center [477, 581] width 79 height 35
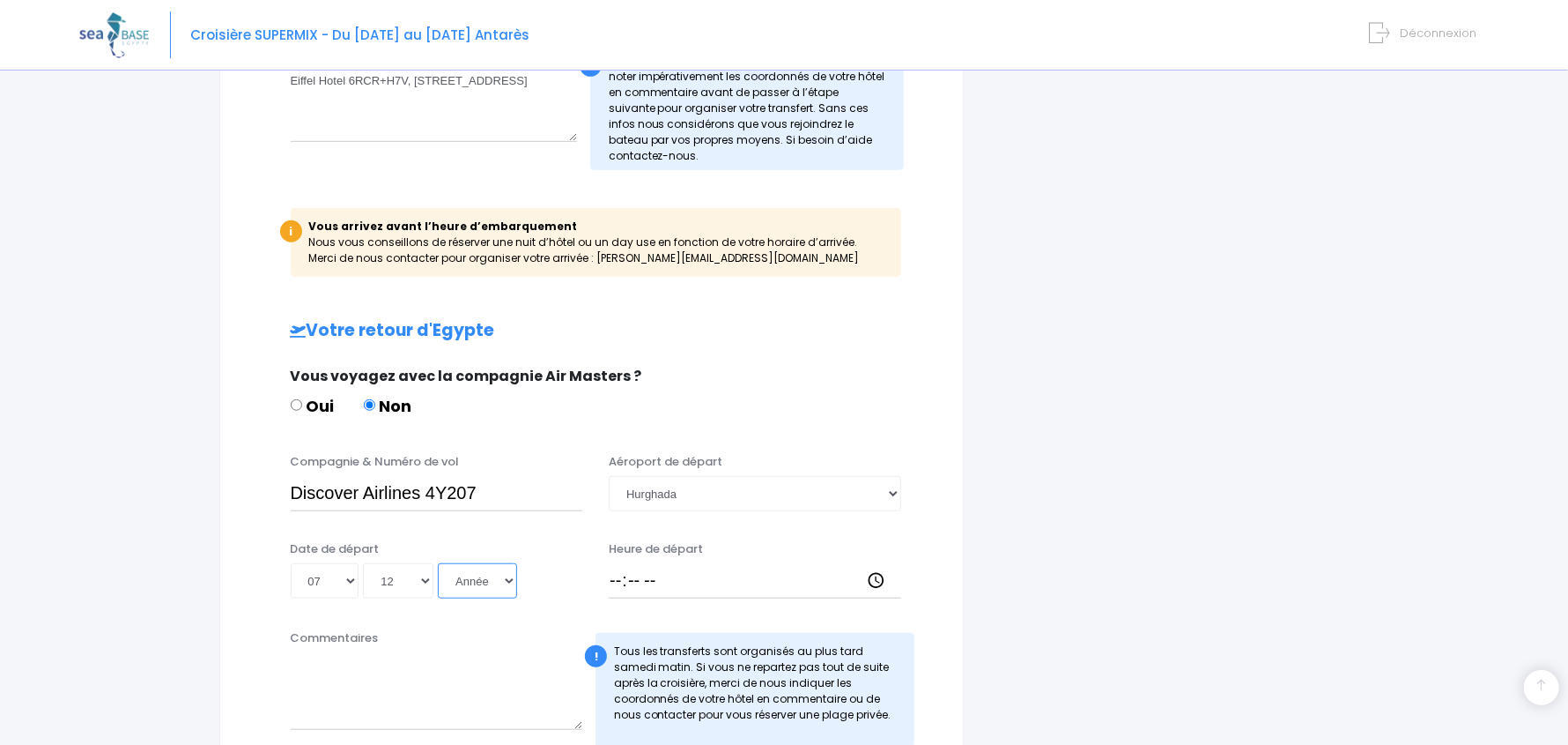
select select "2025"
click at [438, 564] on select "Année 2045 2044 2043 2042 2041 2040 2039 2038 2037 2036 2035 2034 2033 2032 203…" at bounding box center [477, 581] width 79 height 35
type input "2025-12-07"
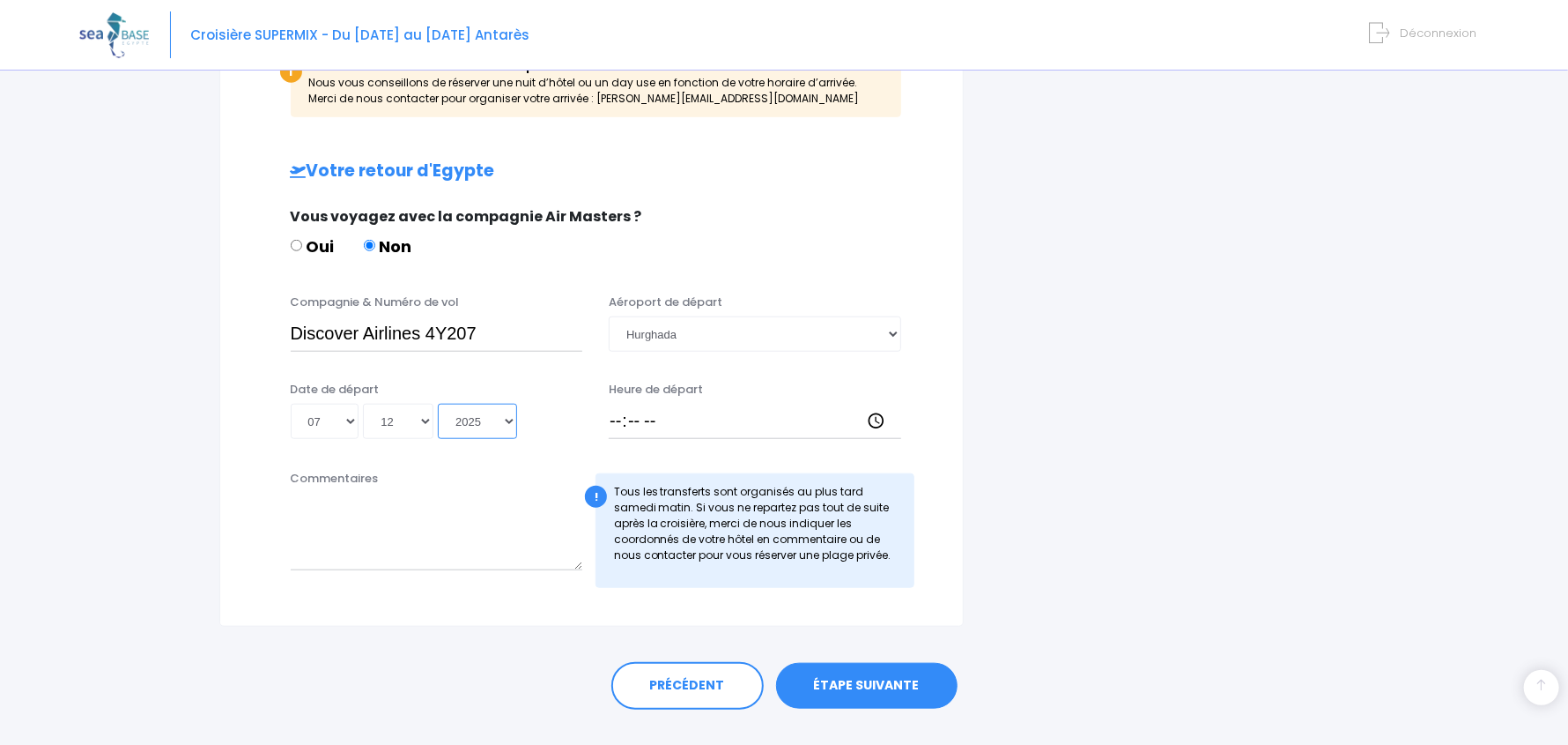
scroll to position [881, 0]
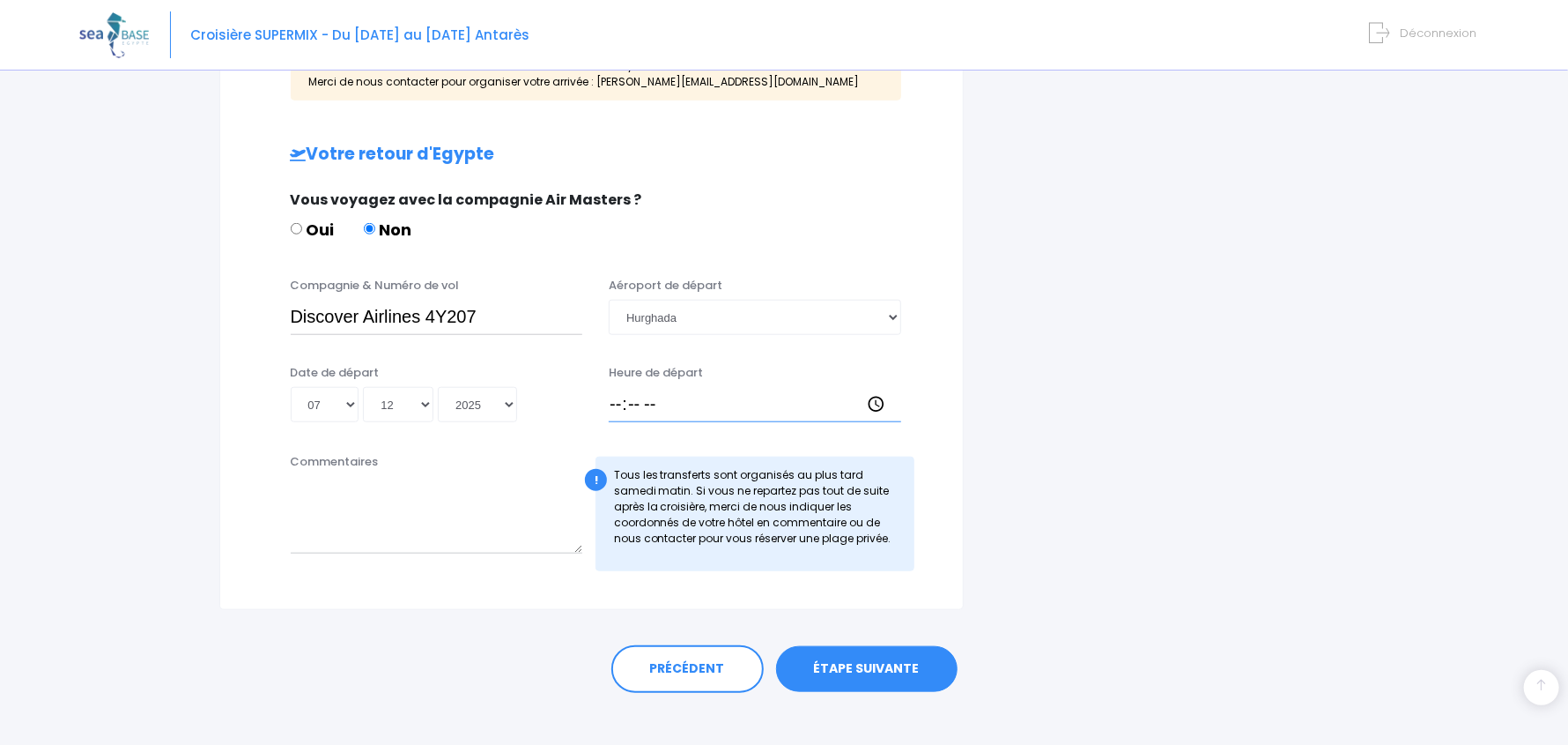
click at [612, 405] on input "Heure de départ" at bounding box center [755, 405] width 292 height 35
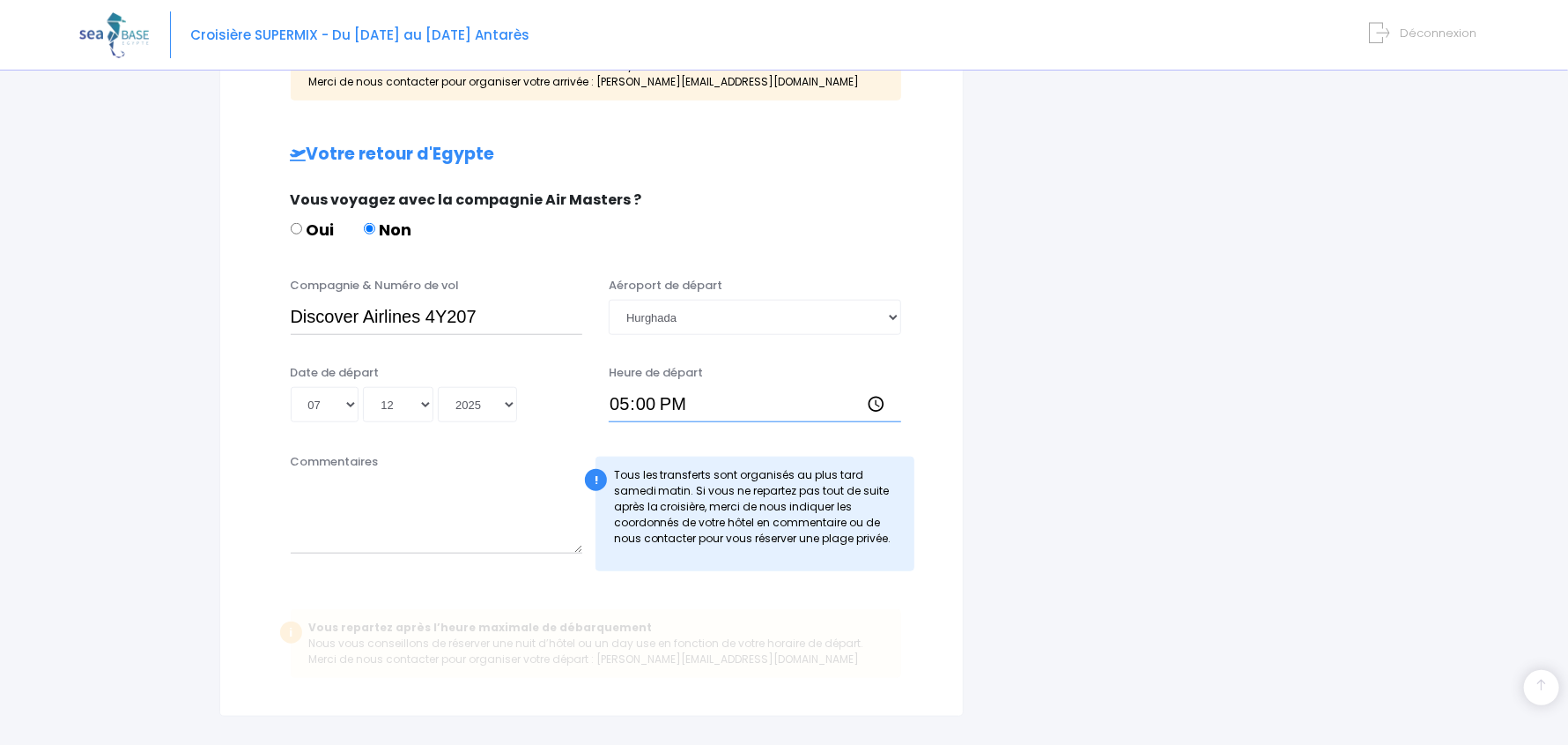
type input "17:05"
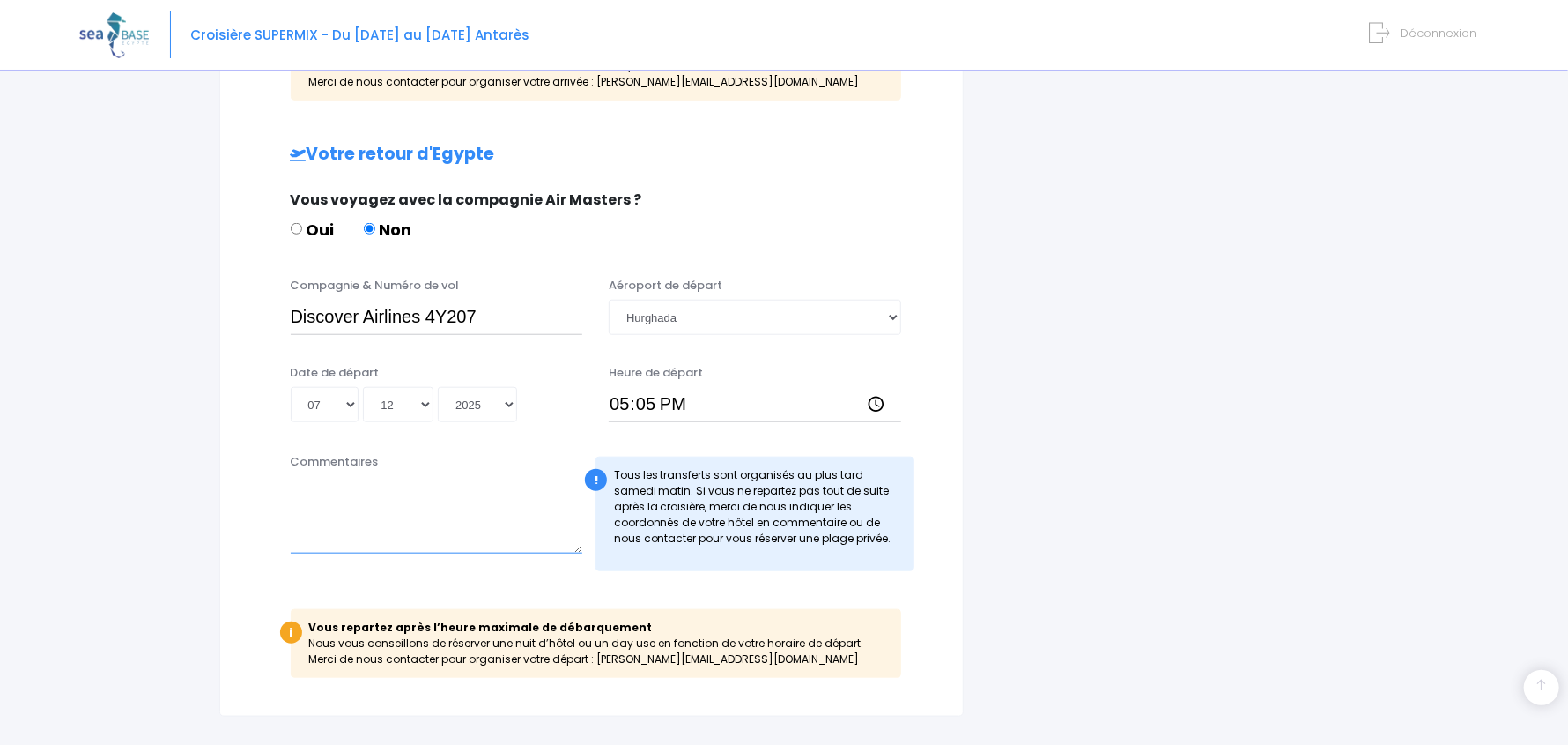
click at [493, 528] on textarea "Commentaires" at bounding box center [437, 515] width 292 height 78
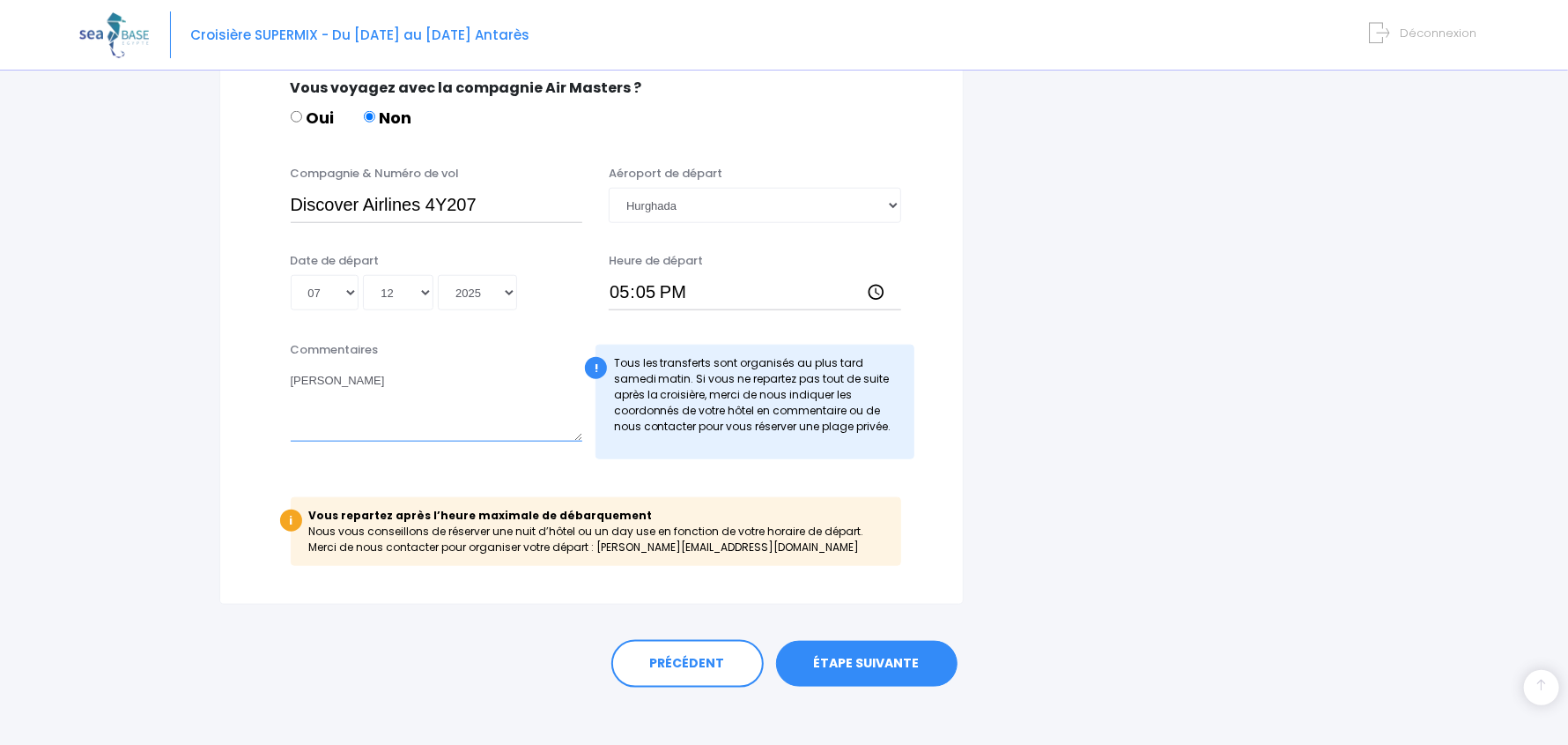
scroll to position [1004, 0]
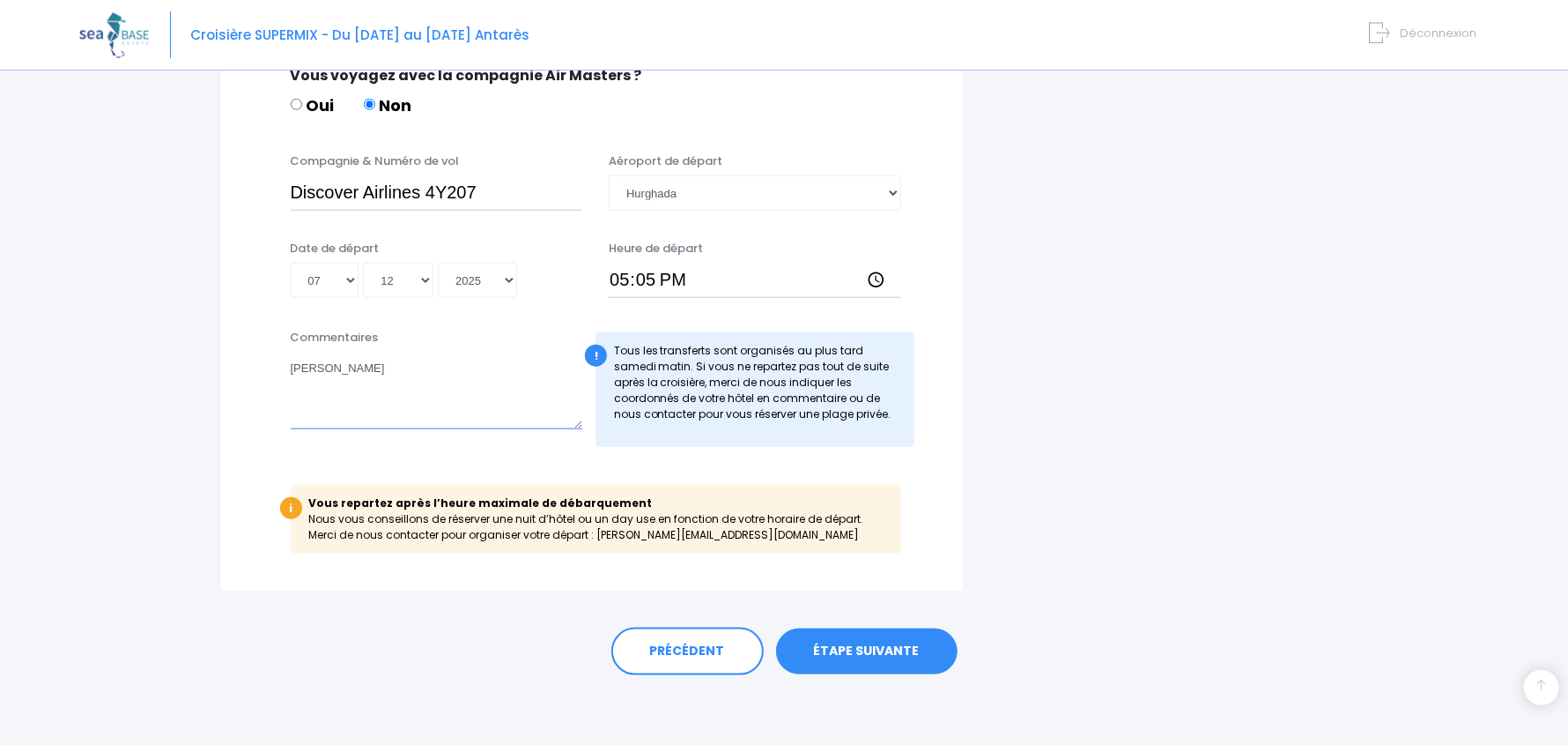
type textarea "[PERSON_NAME]"
click at [854, 652] on link "ÉTAPE SUIVANTE" at bounding box center [866, 650] width 181 height 46
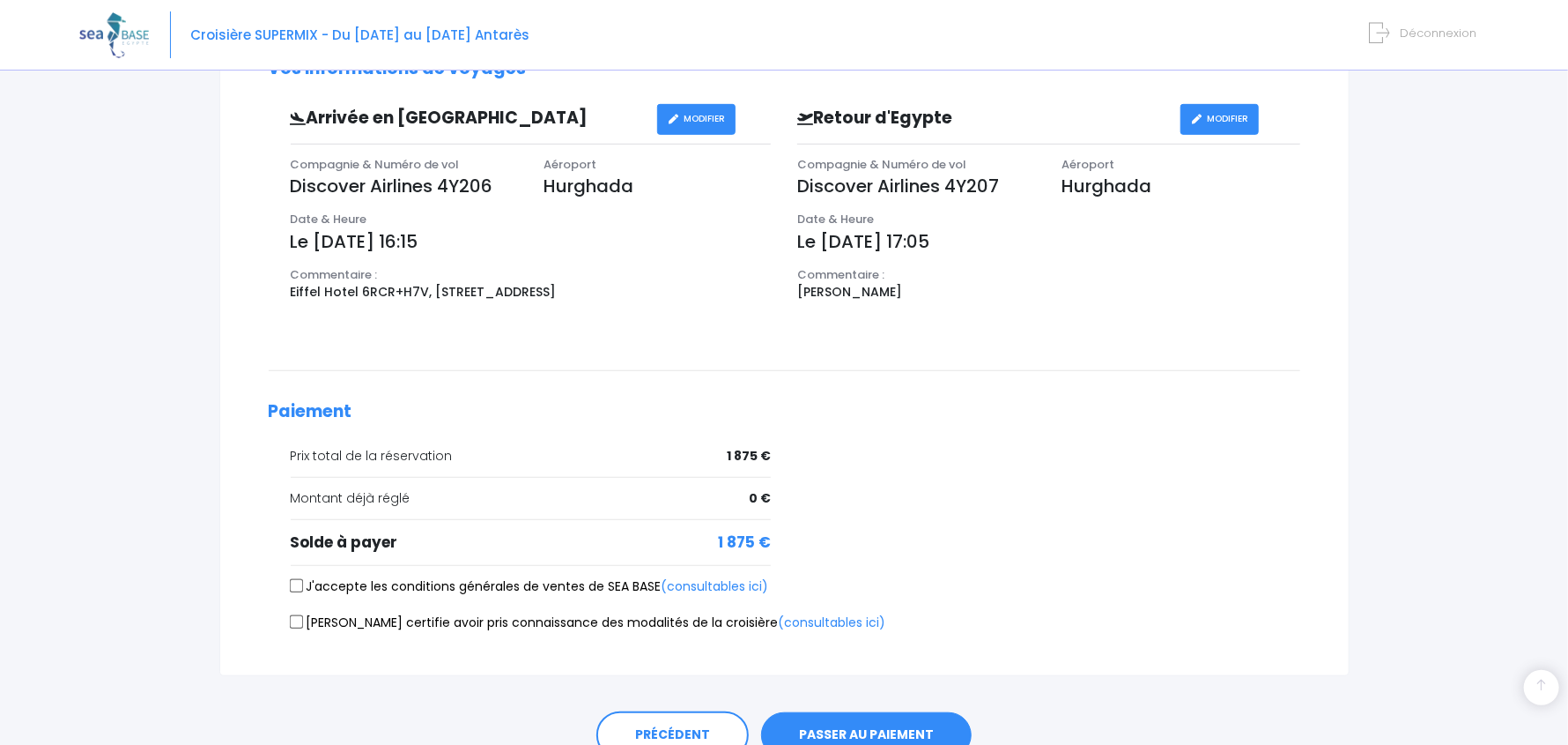
scroll to position [611, 0]
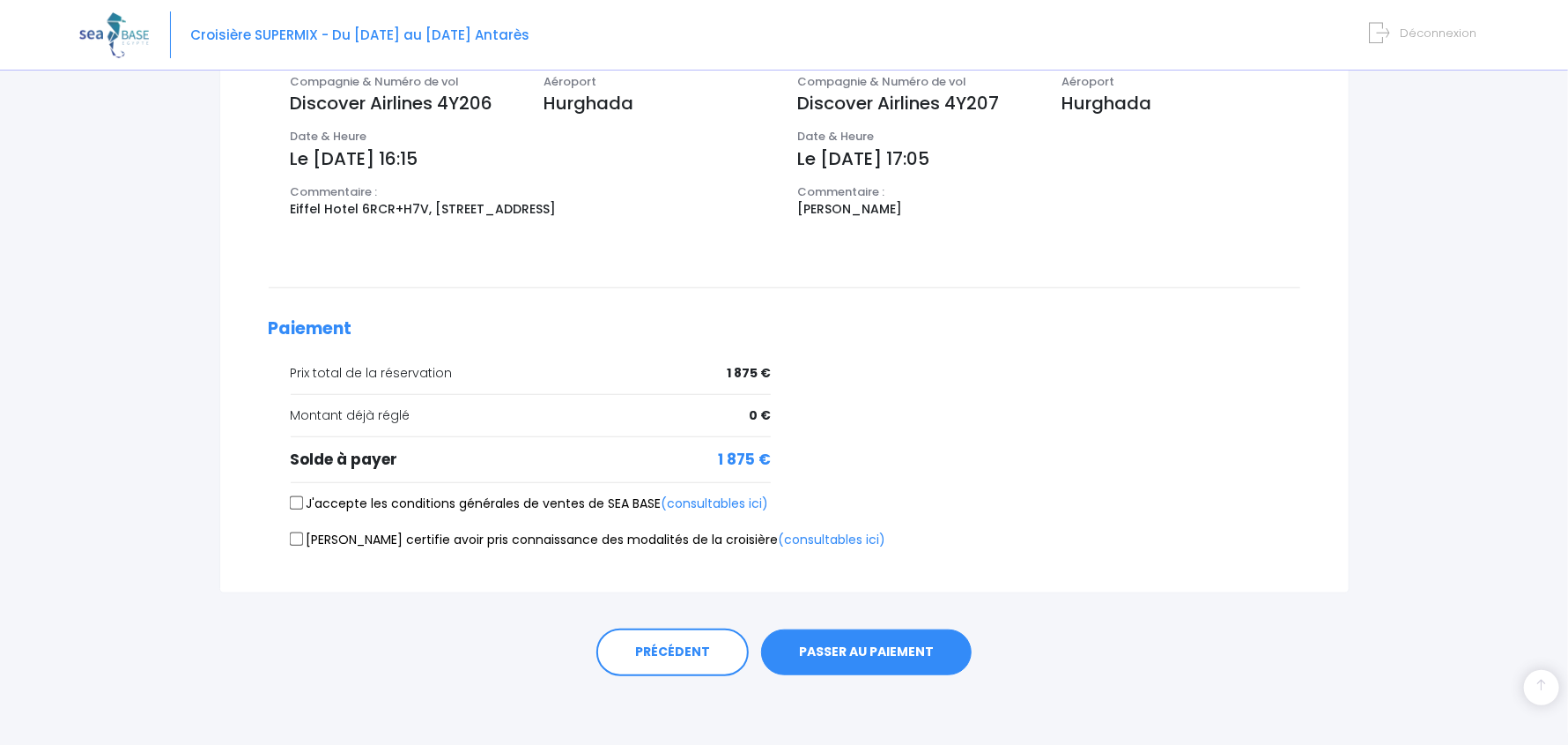
click at [294, 496] on input "J'accepte les conditions générales de ventes de SEA BASE (consultables ici)" at bounding box center [295, 503] width 14 height 14
checkbox input "true"
click at [296, 533] on input "[PERSON_NAME] certifie avoir pris connaissance des modalités de la croisière (c…" at bounding box center [295, 539] width 14 height 14
checkbox input "true"
click at [779, 535] on link "(consultables ici)" at bounding box center [832, 539] width 107 height 18
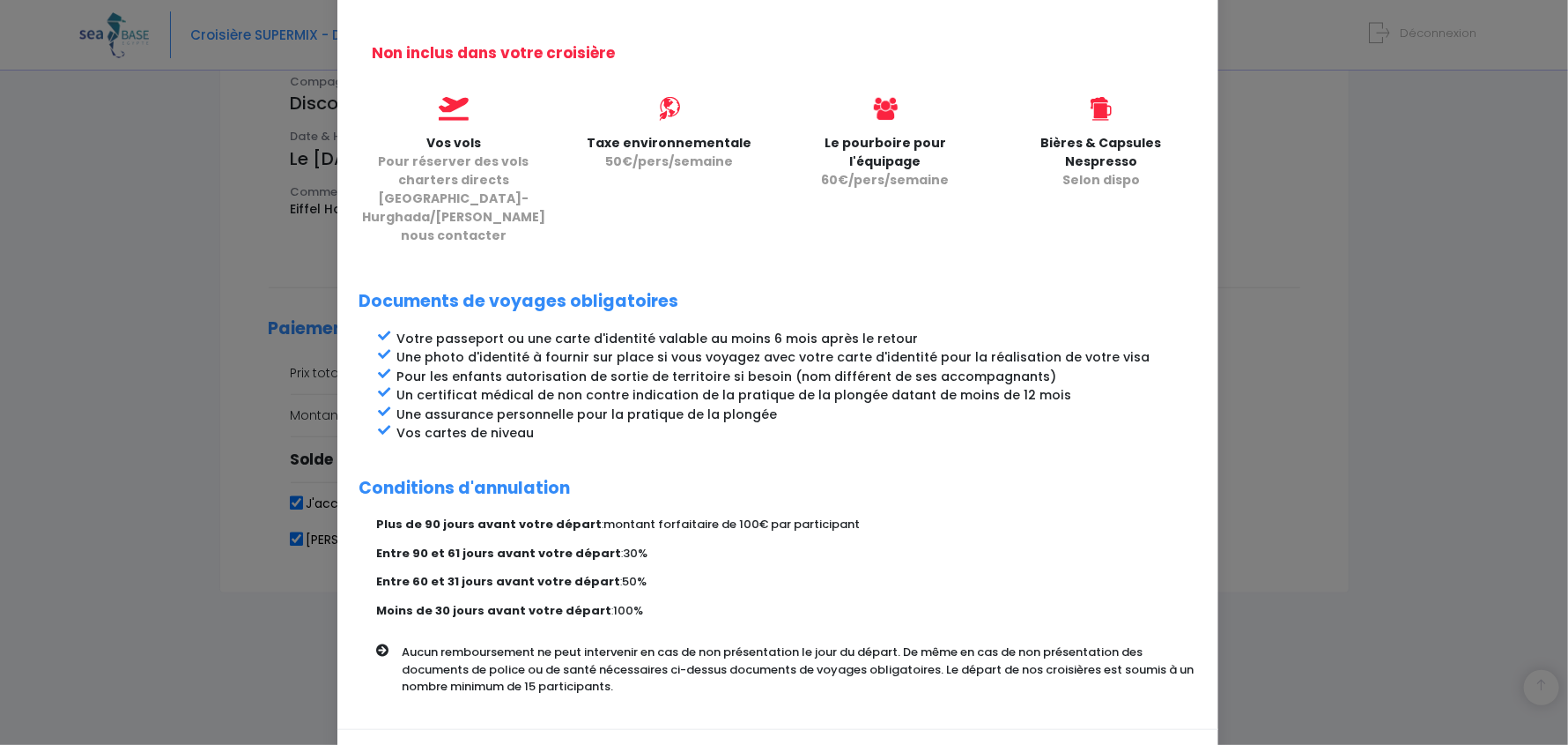
scroll to position [683, 0]
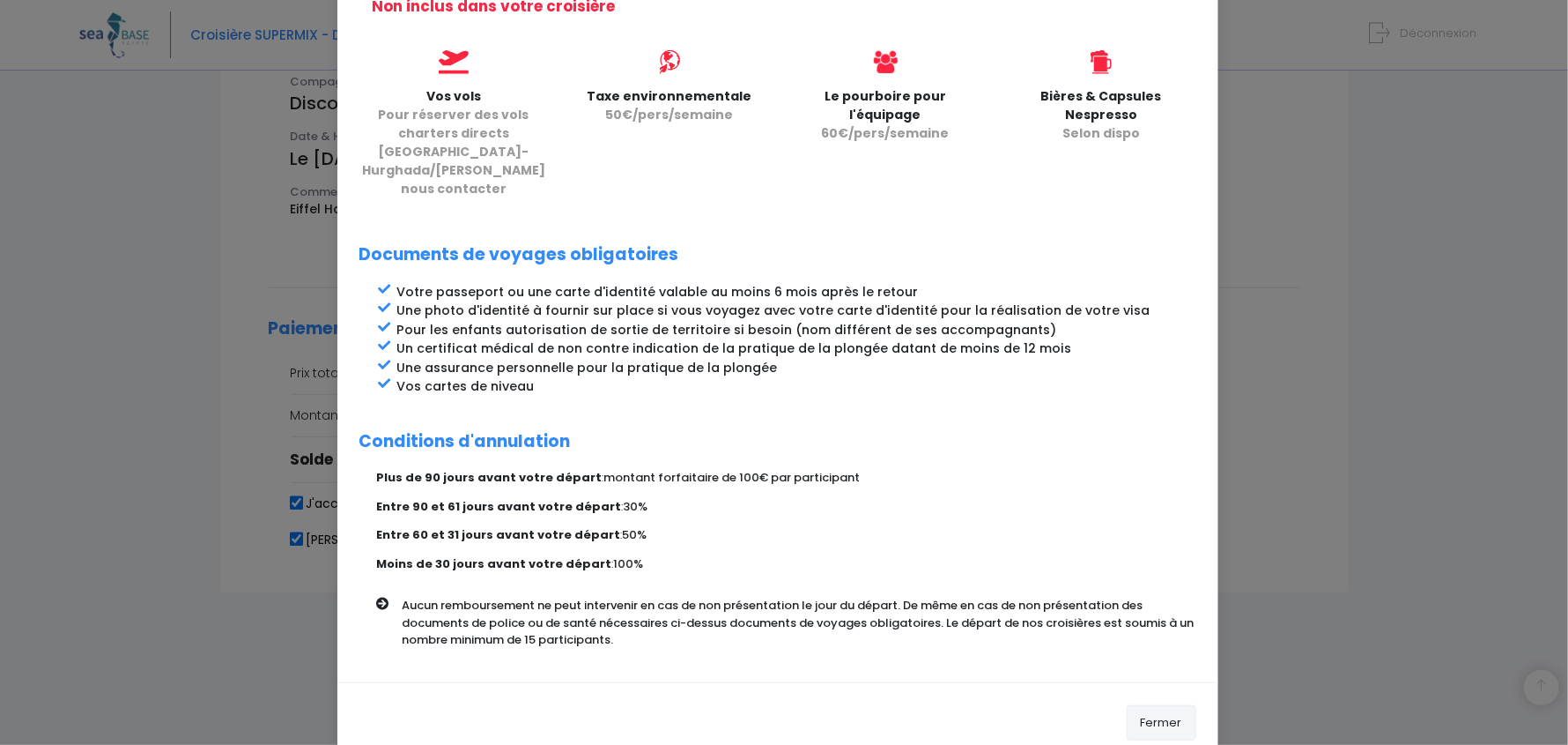
click at [1146, 705] on button "Fermer" at bounding box center [1161, 723] width 69 height 35
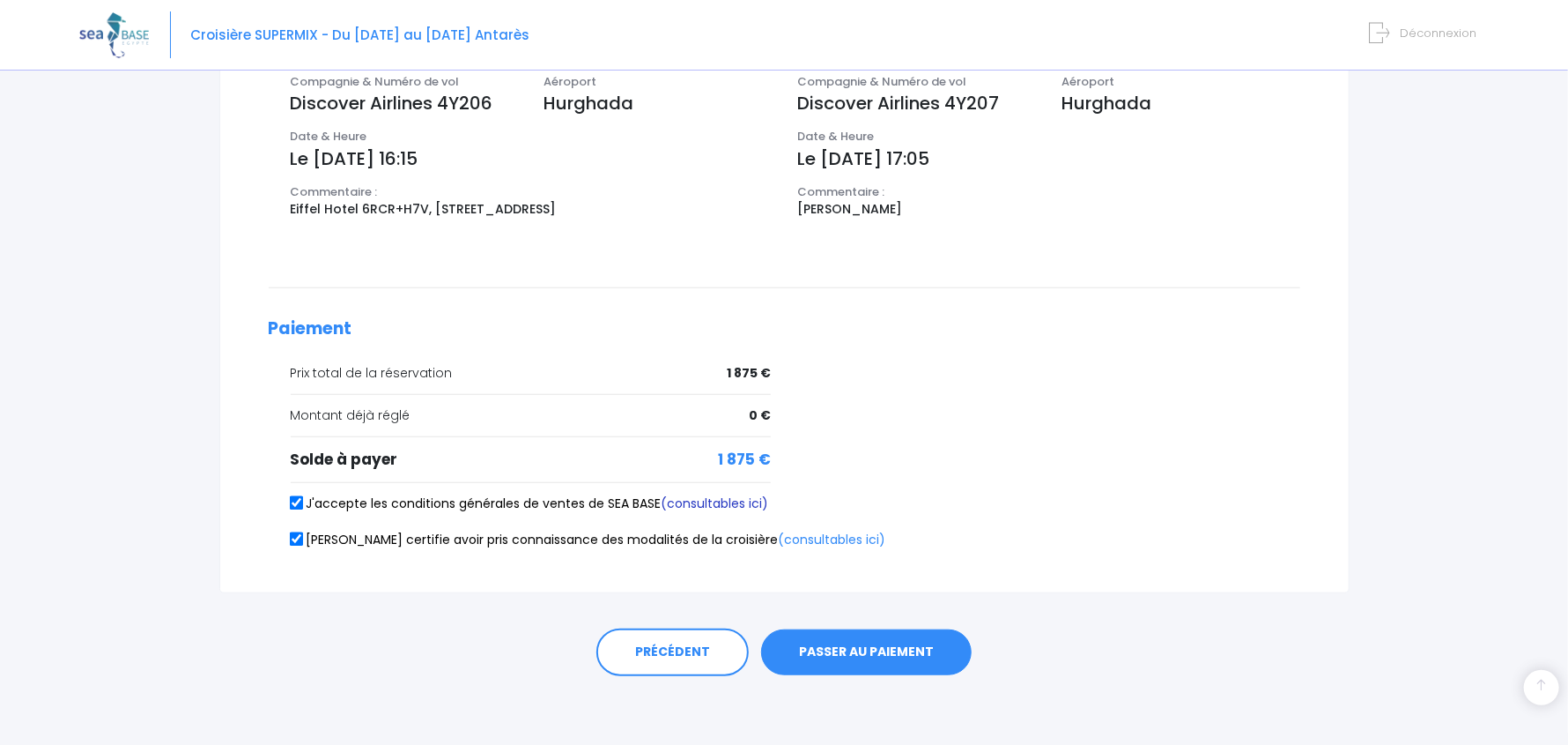
click at [742, 501] on link "(consultables ici)" at bounding box center [715, 503] width 107 height 18
click at [859, 649] on button "PASSER AU PAIEMENT" at bounding box center [866, 651] width 210 height 46
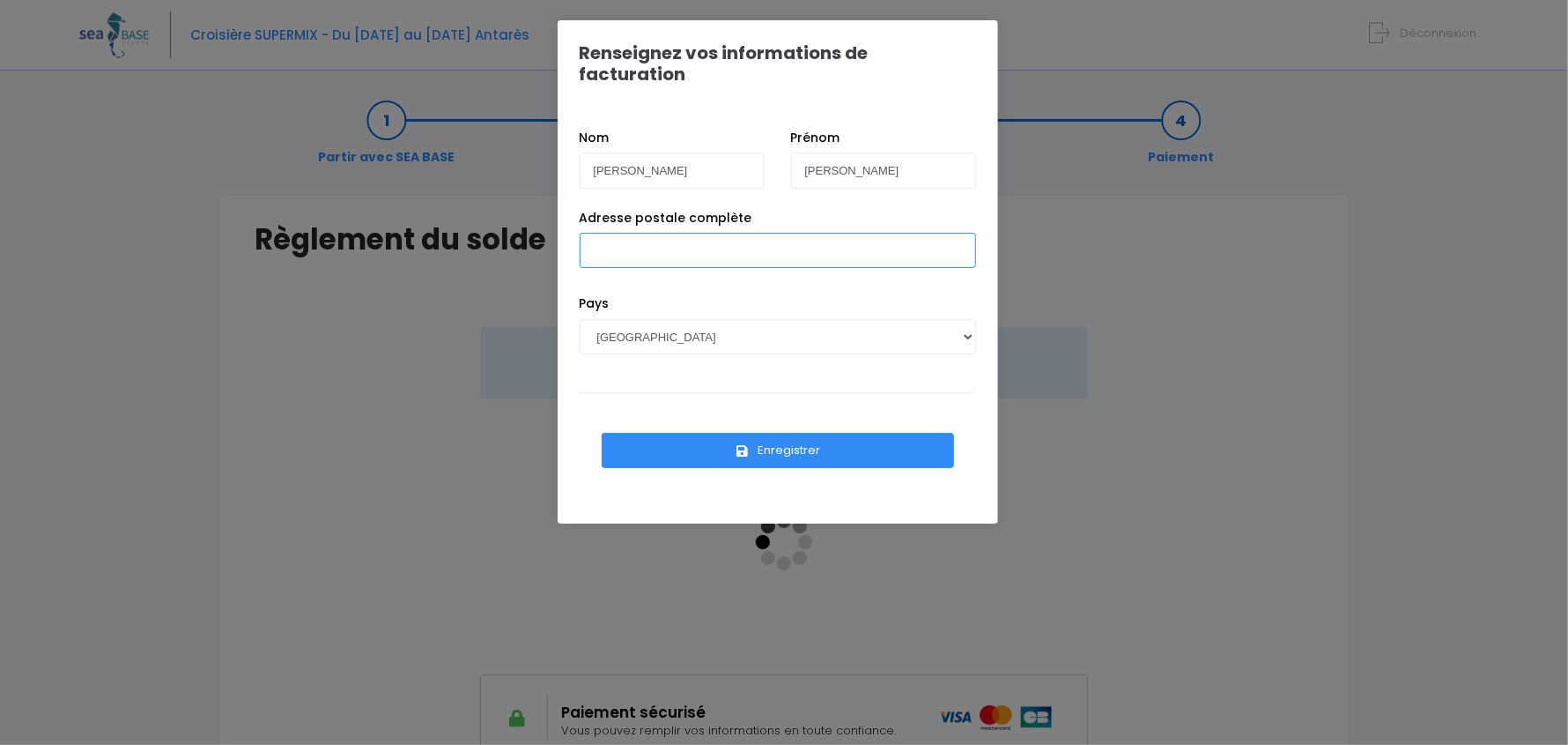
click at [665, 236] on input "Adresse postale complète" at bounding box center [778, 251] width 397 height 35
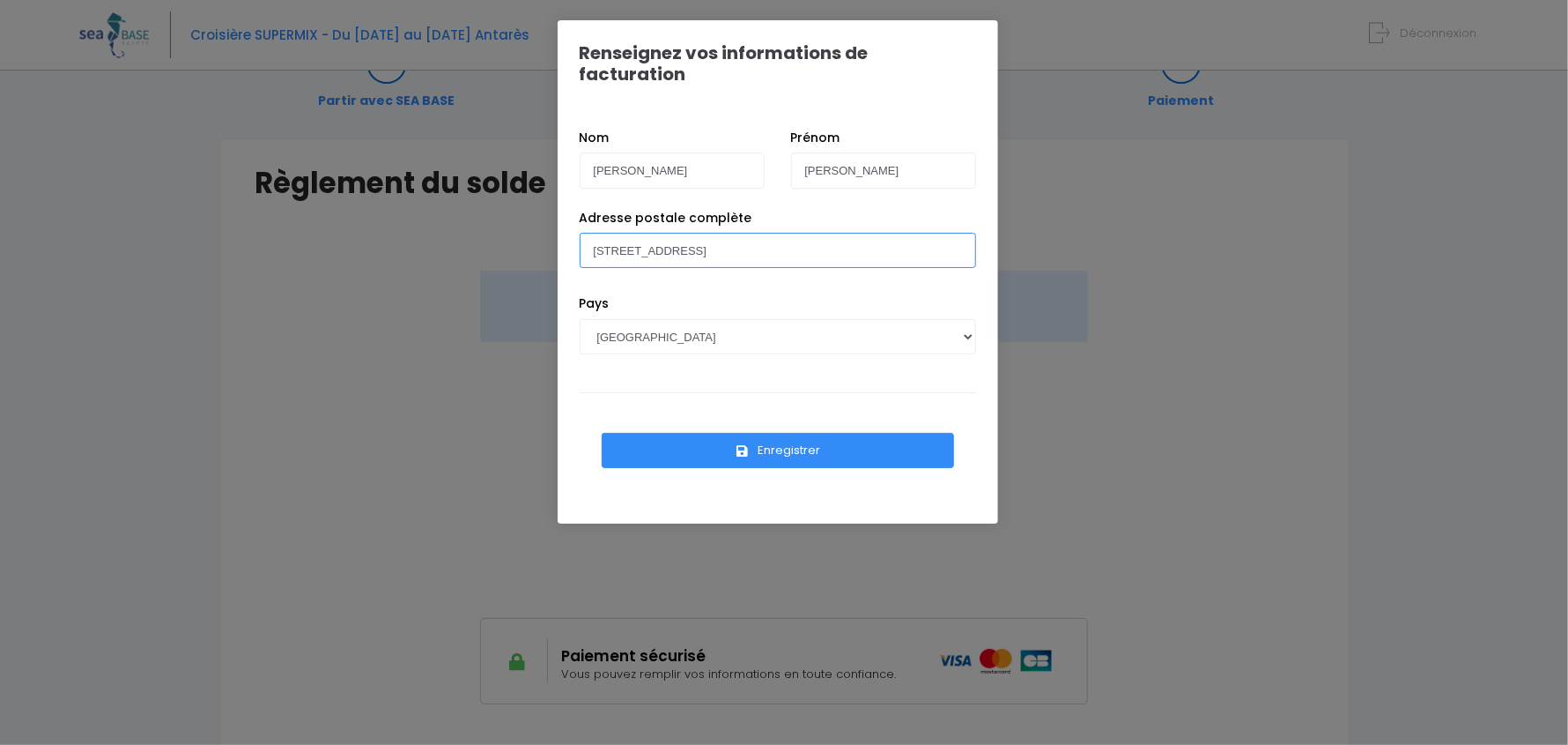
scroll to position [87, 0]
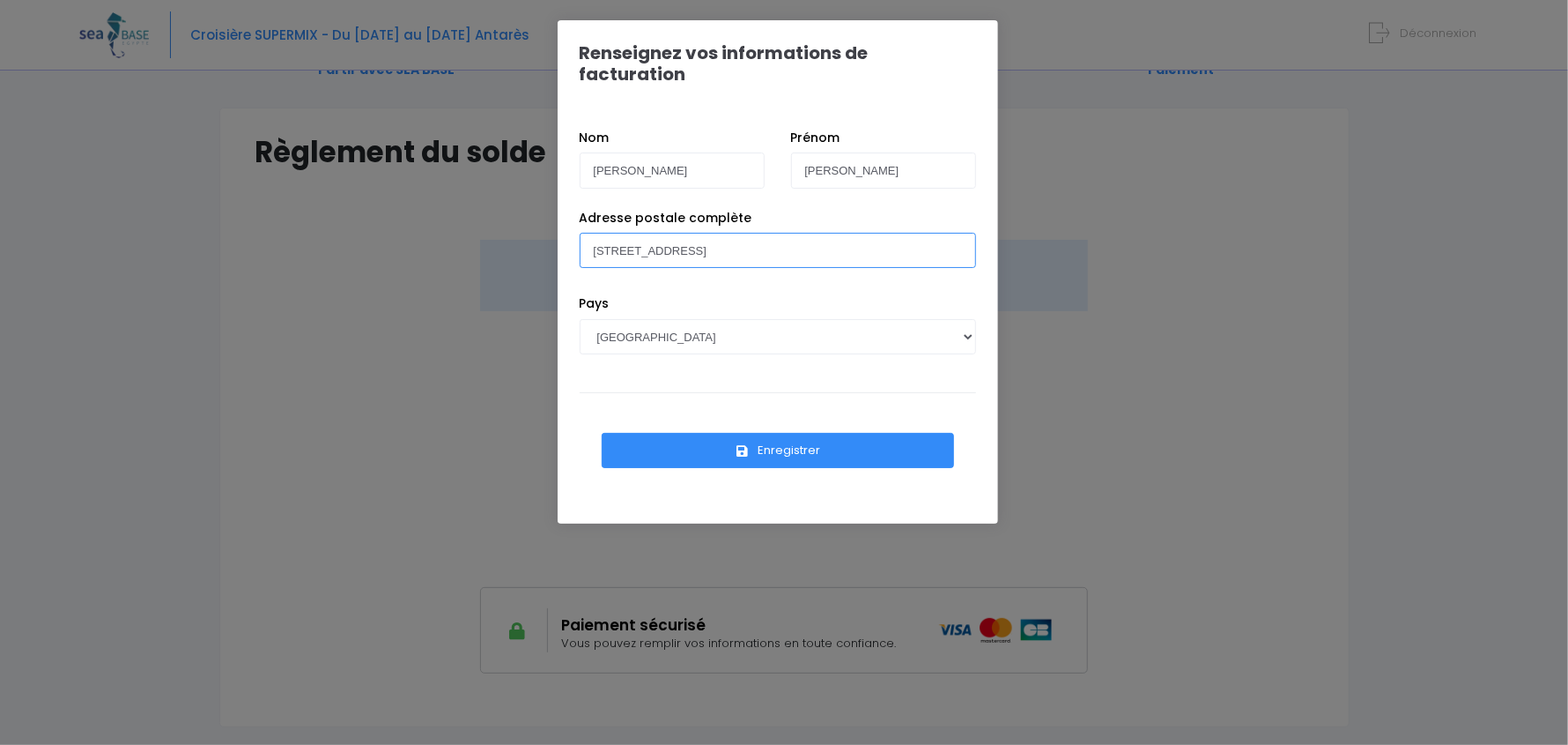
click at [725, 233] on input "27A Rue de l'Entente" at bounding box center [778, 251] width 397 height 35
type input "27A Rue de l'Entente 57400 SARREBOURG"
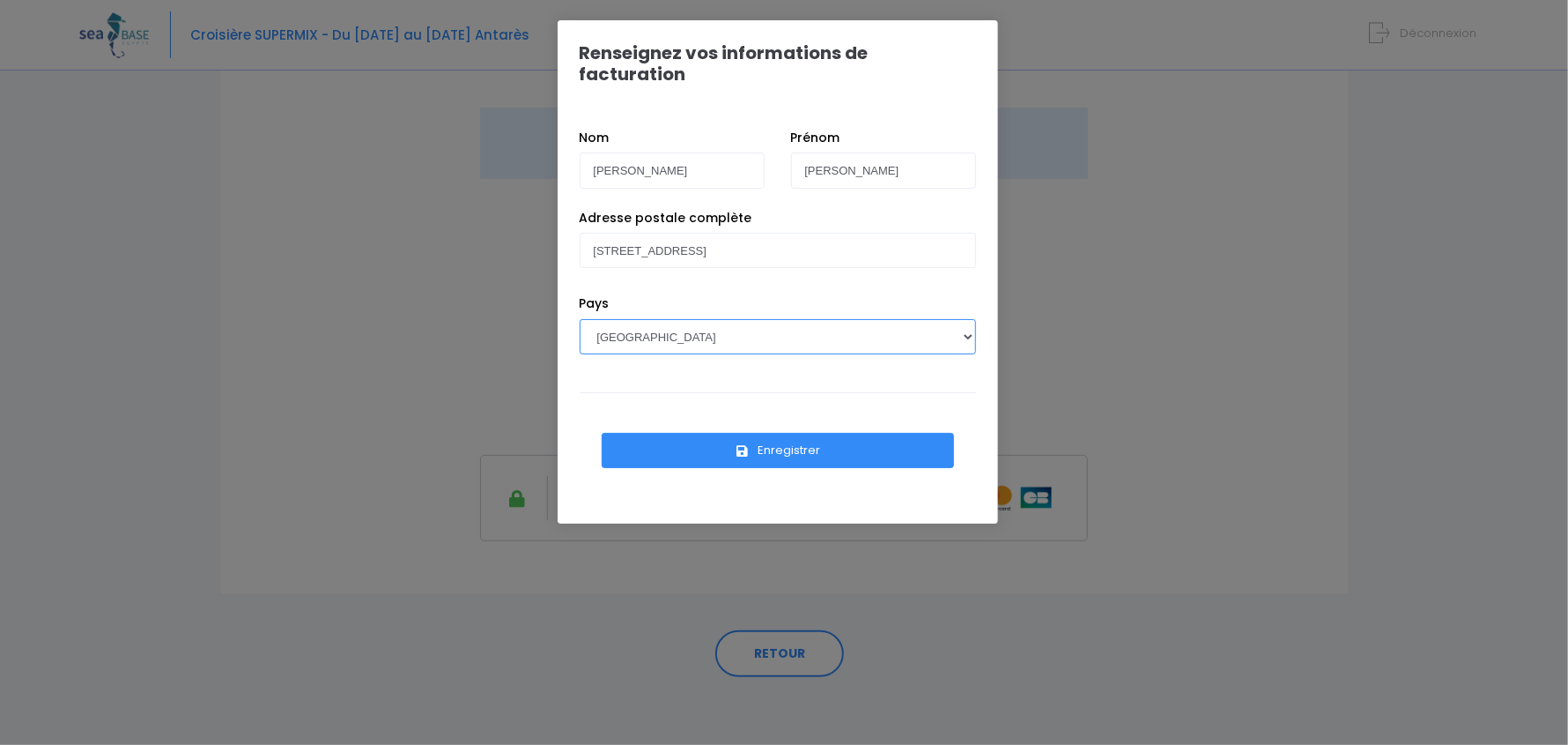
scroll to position [221, 0]
click at [782, 433] on button "Enregistrer" at bounding box center [778, 451] width 353 height 35
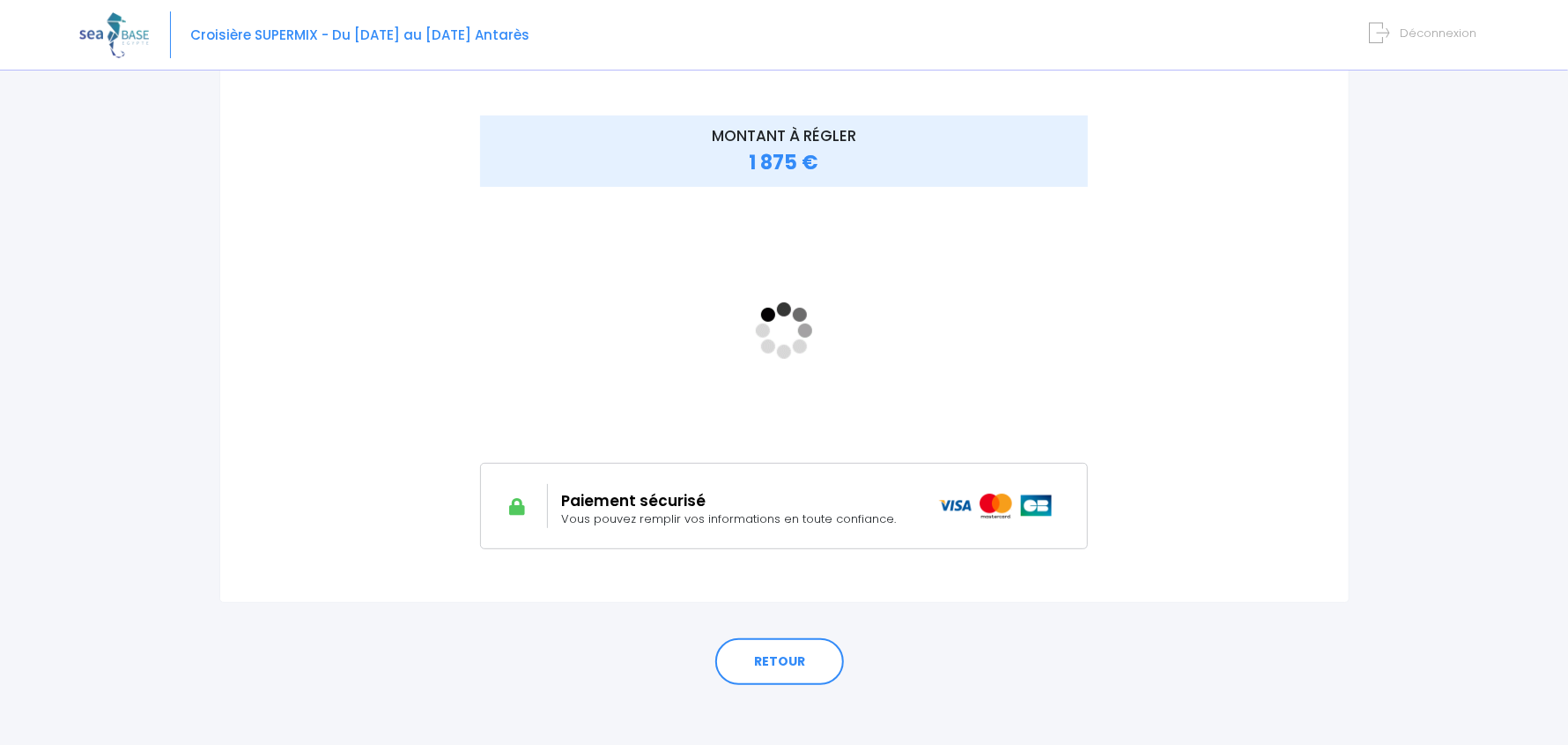
scroll to position [221, 0]
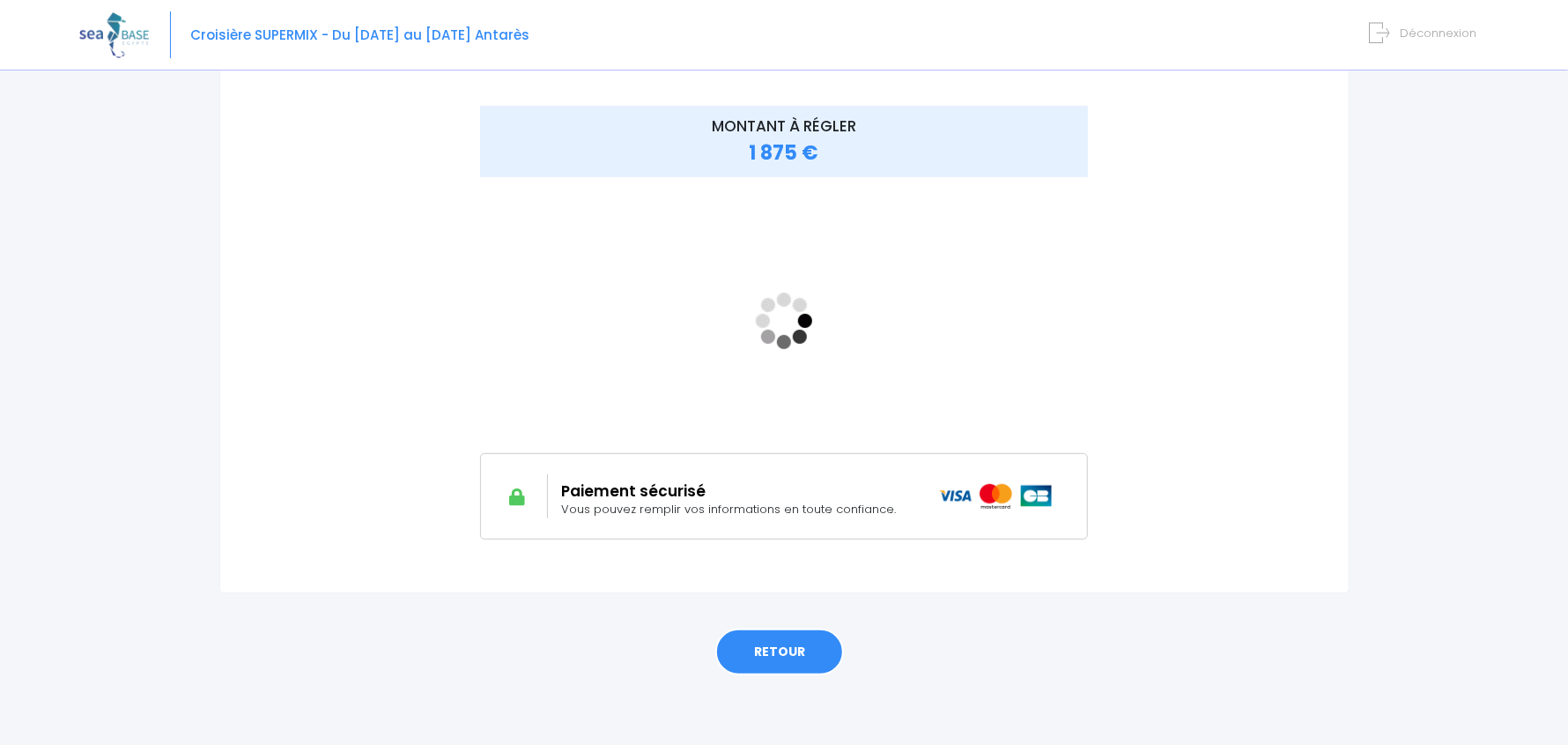
click at [772, 660] on link "RETOUR" at bounding box center [780, 651] width 129 height 48
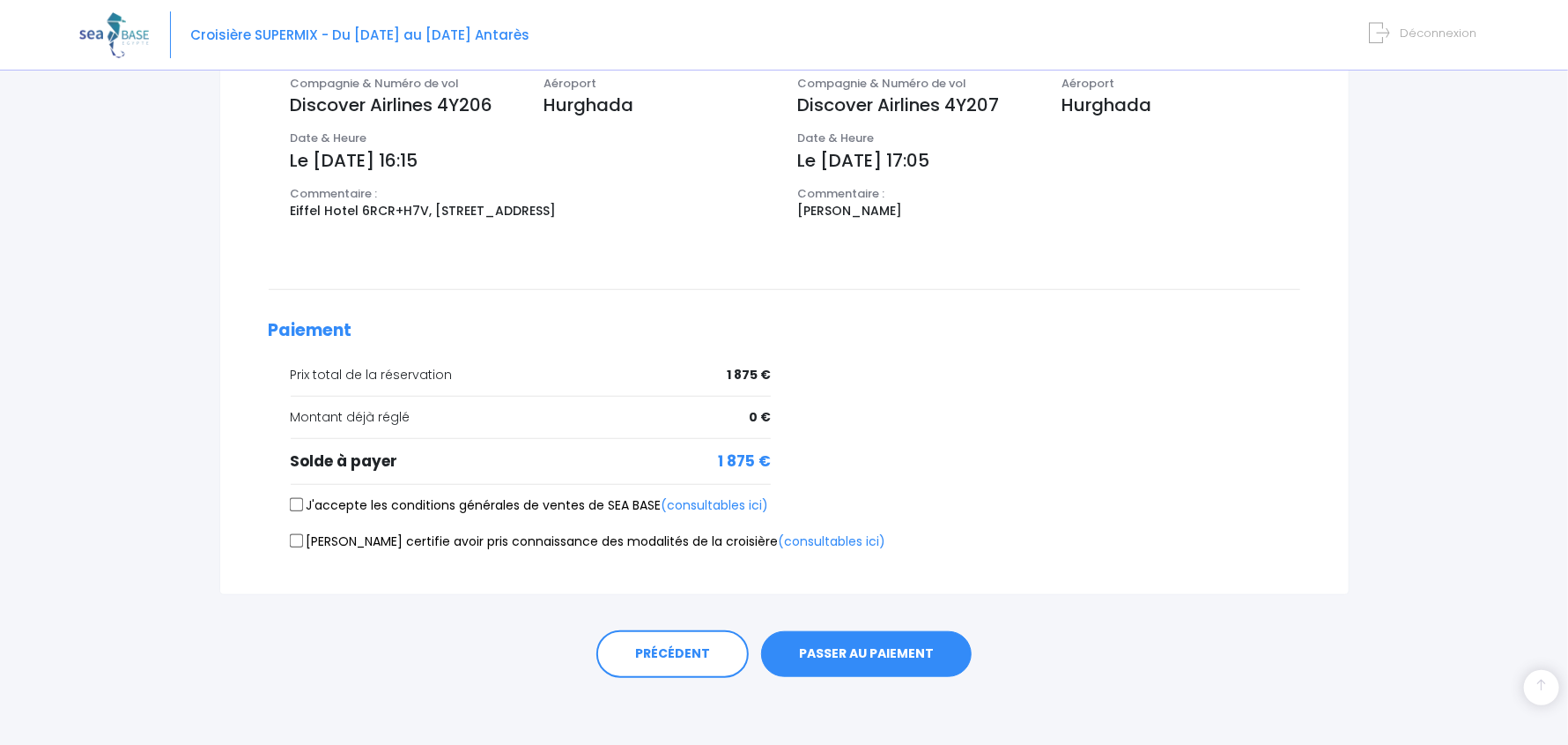
scroll to position [611, 0]
click at [297, 494] on label "J'accepte les conditions générales de ventes de SEA BASE (consultables ici)" at bounding box center [529, 503] width 478 height 19
click at [297, 496] on input "J'accepte les conditions générales de ventes de SEA BASE (consultables ici)" at bounding box center [295, 503] width 14 height 14
checkbox input "true"
click at [297, 536] on input "[PERSON_NAME] certifie avoir pris connaissance des modalités de la croisière (c…" at bounding box center [295, 539] width 14 height 14
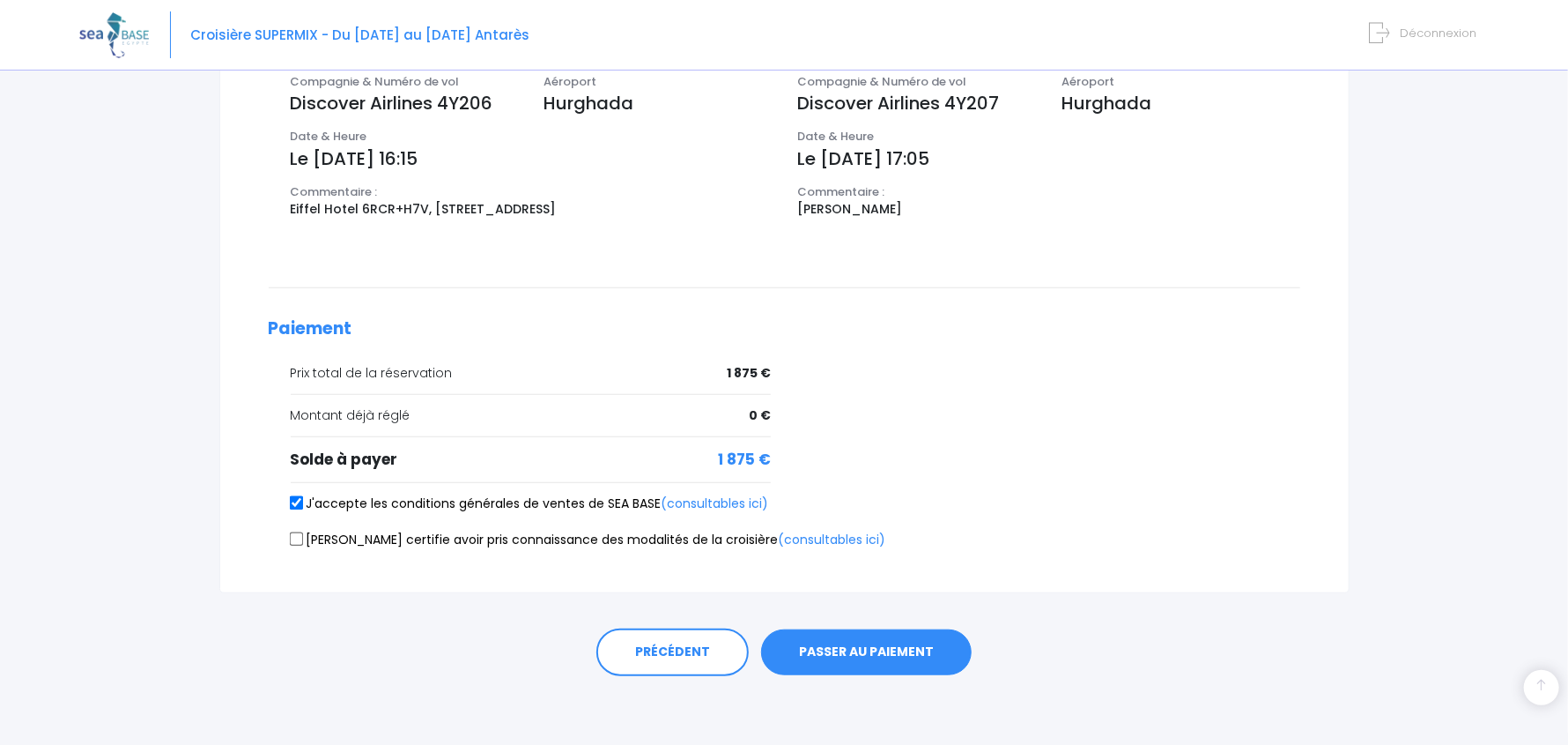
checkbox input "true"
click at [860, 645] on button "PASSER AU PAIEMENT" at bounding box center [866, 651] width 210 height 46
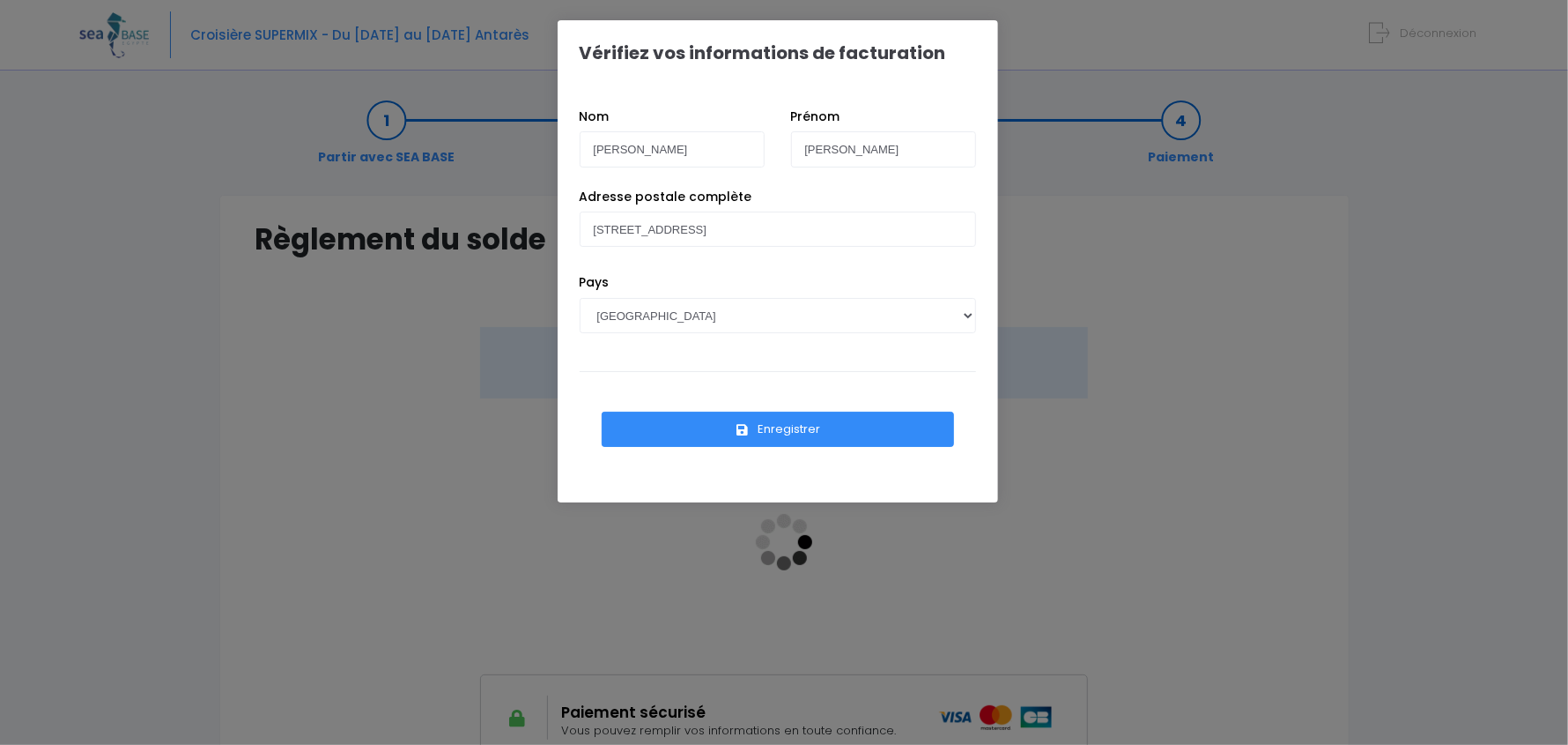
click at [751, 426] on button "Enregistrer" at bounding box center [778, 429] width 353 height 35
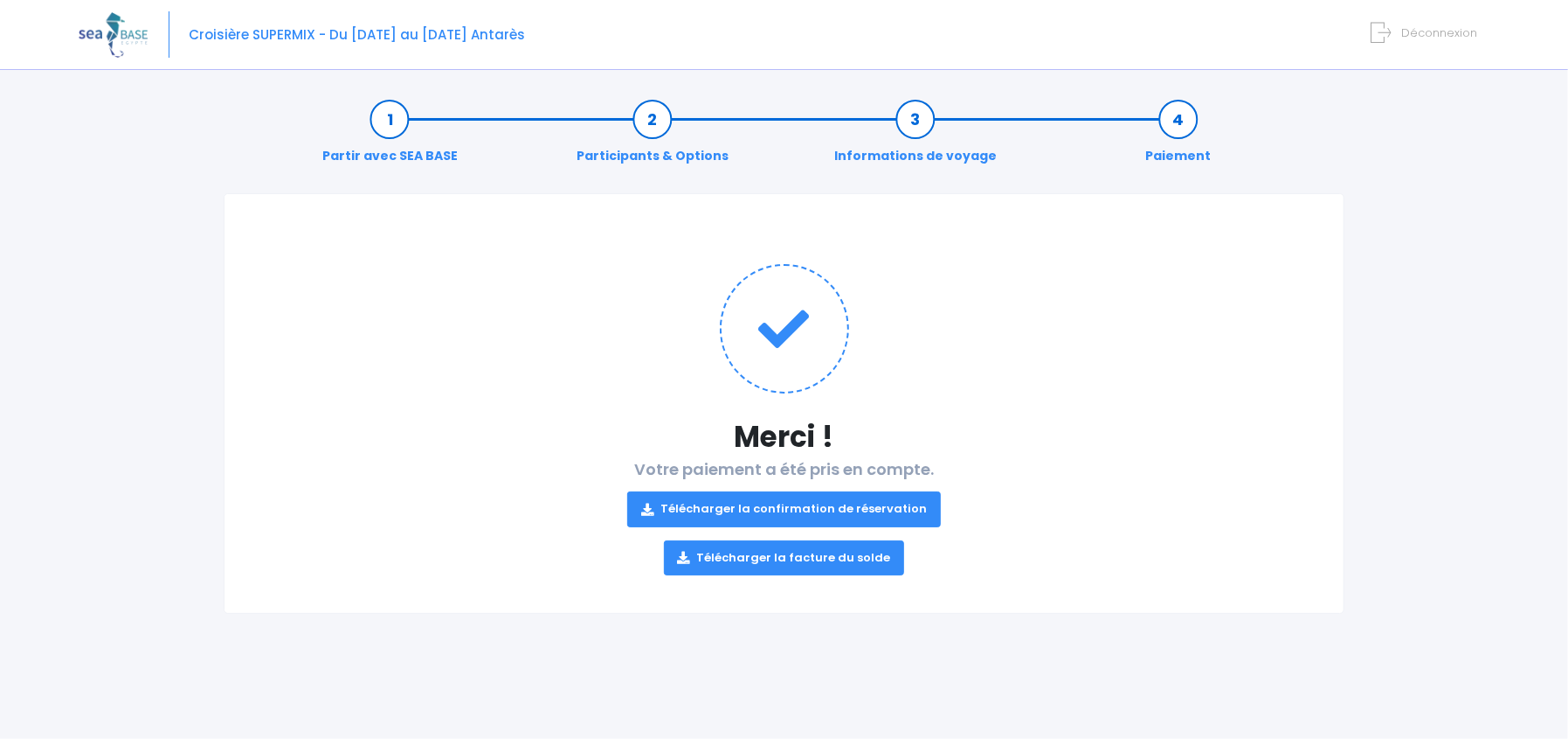
click at [800, 559] on link "Télécharger la facture du solde" at bounding box center [784, 558] width 241 height 35
click at [804, 505] on link "Télécharger la confirmation de réservation" at bounding box center [784, 509] width 313 height 35
click at [496, 31] on span "Croisière SUPERMIX - Du [DATE] au [DATE] Antarès" at bounding box center [357, 34] width 336 height 18
click at [1468, 27] on span "Déconnexion" at bounding box center [1439, 32] width 76 height 16
